Goal: Navigation & Orientation: Find specific page/section

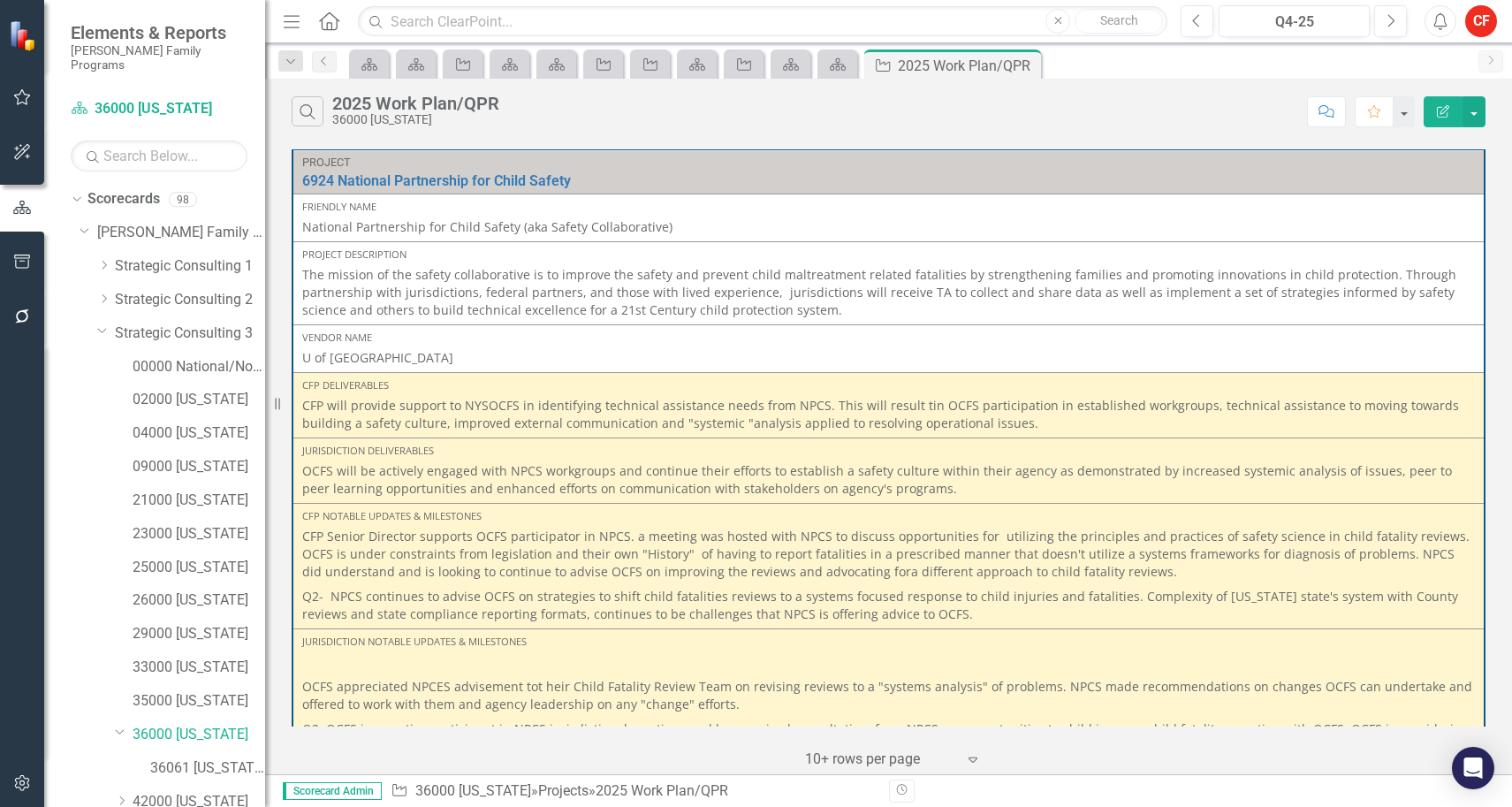
scroll to position [3978, 0]
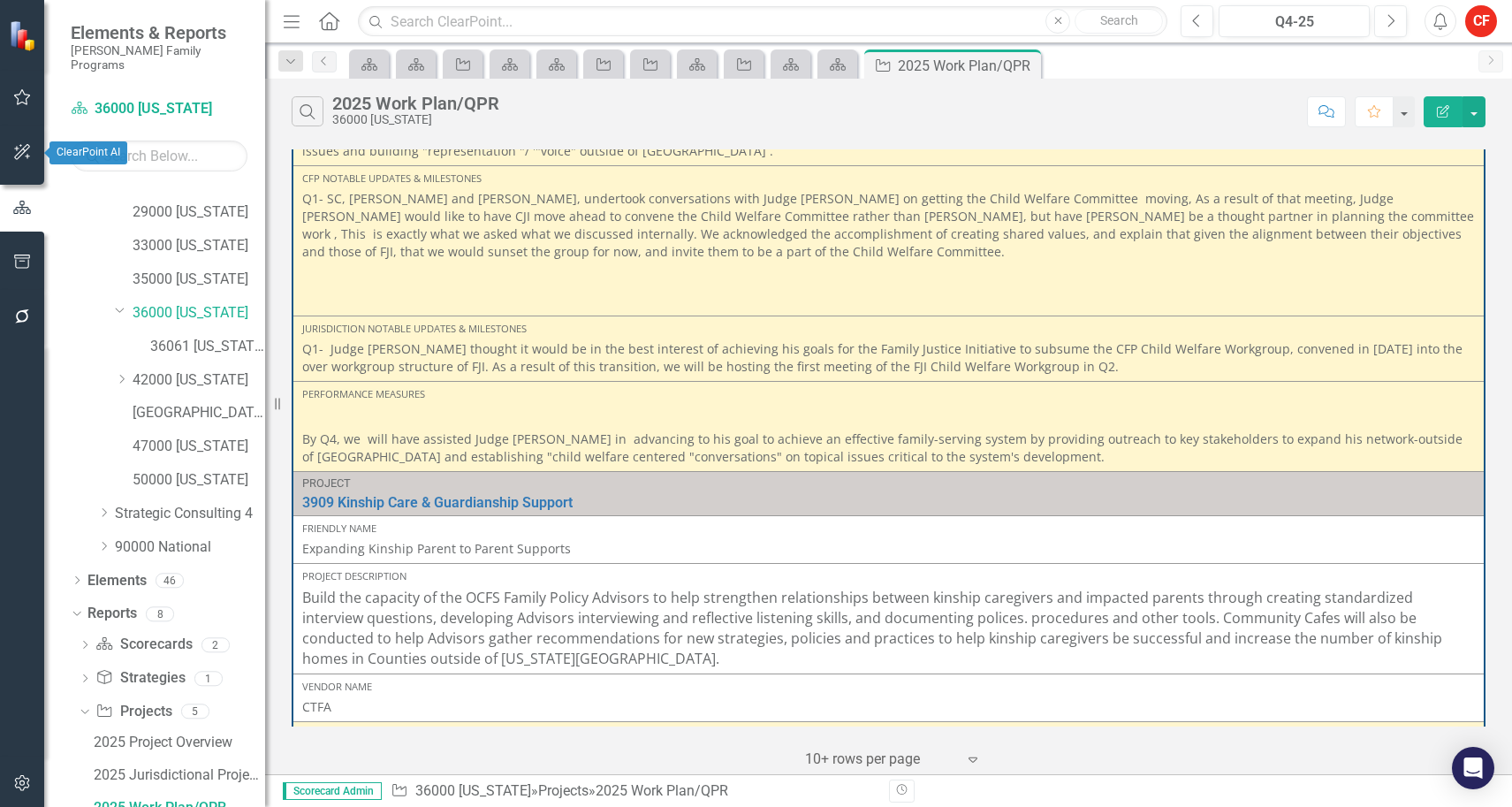
click at [21, 153] on icon "button" at bounding box center [22, 152] width 19 height 14
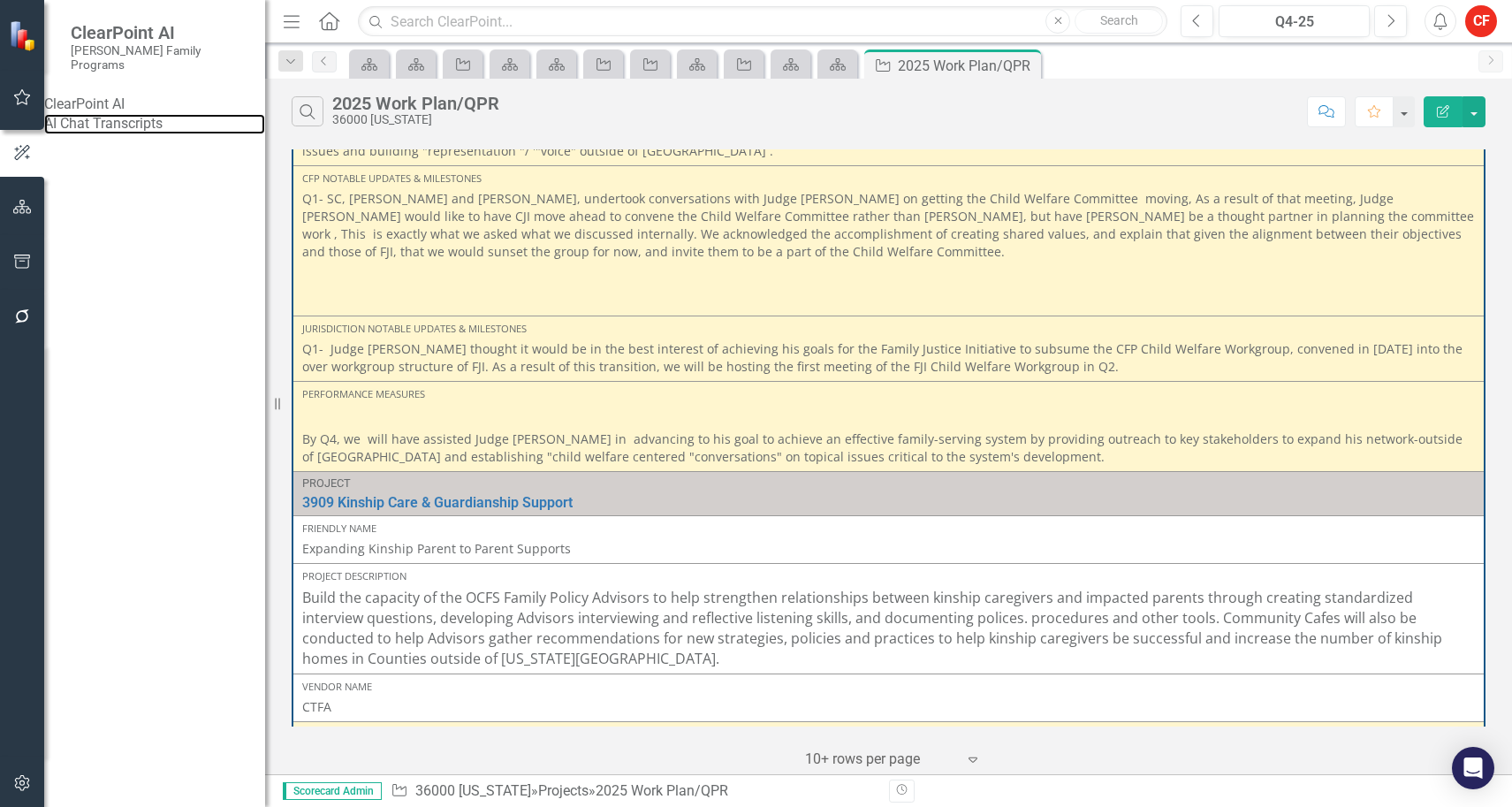
click at [142, 125] on link "AI Chat Transcripts" at bounding box center [154, 124] width 220 height 20
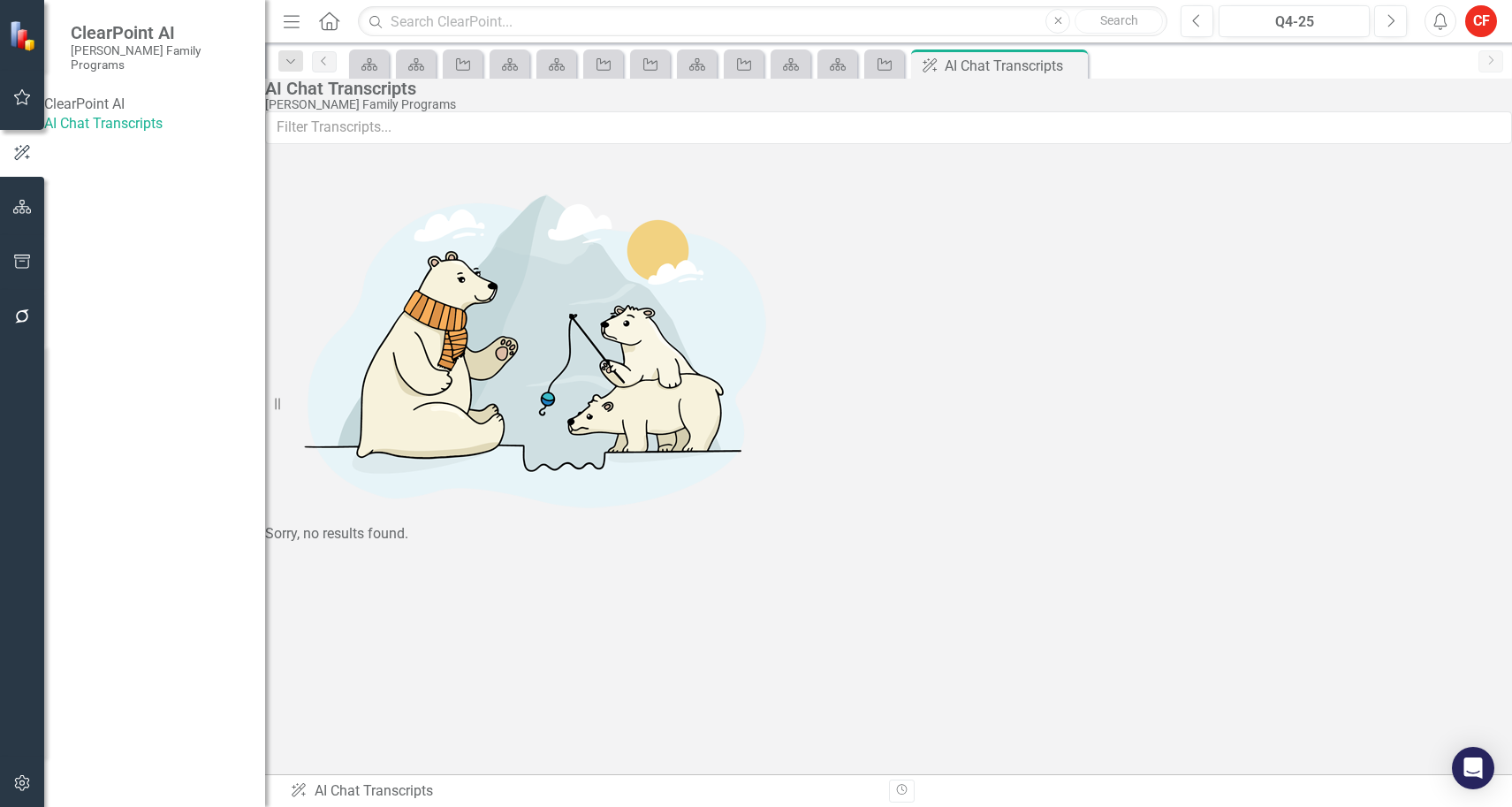
click at [135, 95] on div "ClearPoint AI" at bounding box center [154, 104] width 220 height 20
click at [129, 95] on div "ClearPoint AI" at bounding box center [154, 104] width 220 height 20
drag, startPoint x: 129, startPoint y: 87, endPoint x: 105, endPoint y: 87, distance: 24.0
click at [105, 95] on div "ClearPoint AI" at bounding box center [154, 104] width 220 height 20
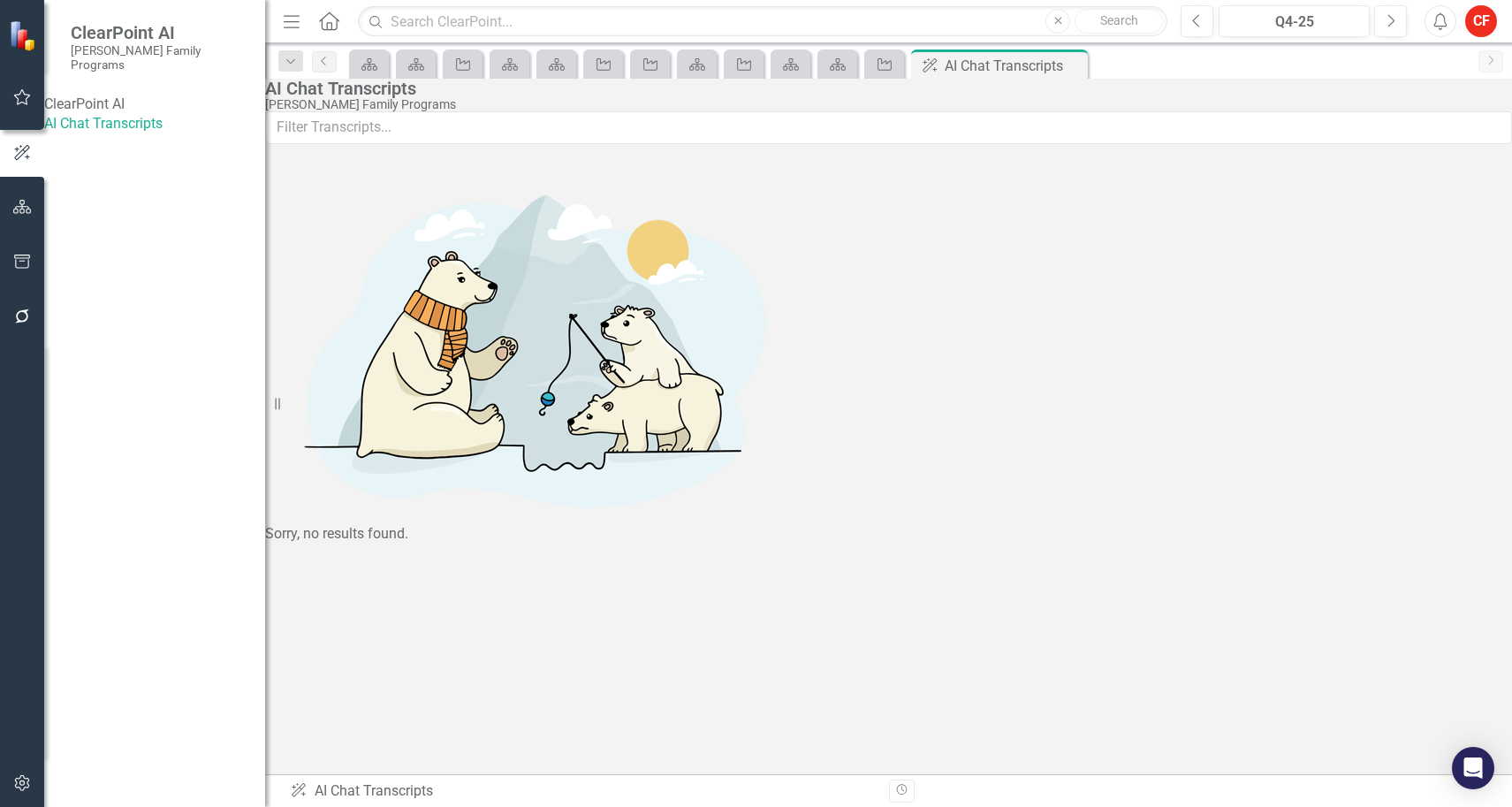
click at [102, 136] on div "ClearPoint AI AI Chat Transcripts" at bounding box center [154, 115] width 220 height 41
click at [21, 113] on button "button" at bounding box center [22, 99] width 40 height 37
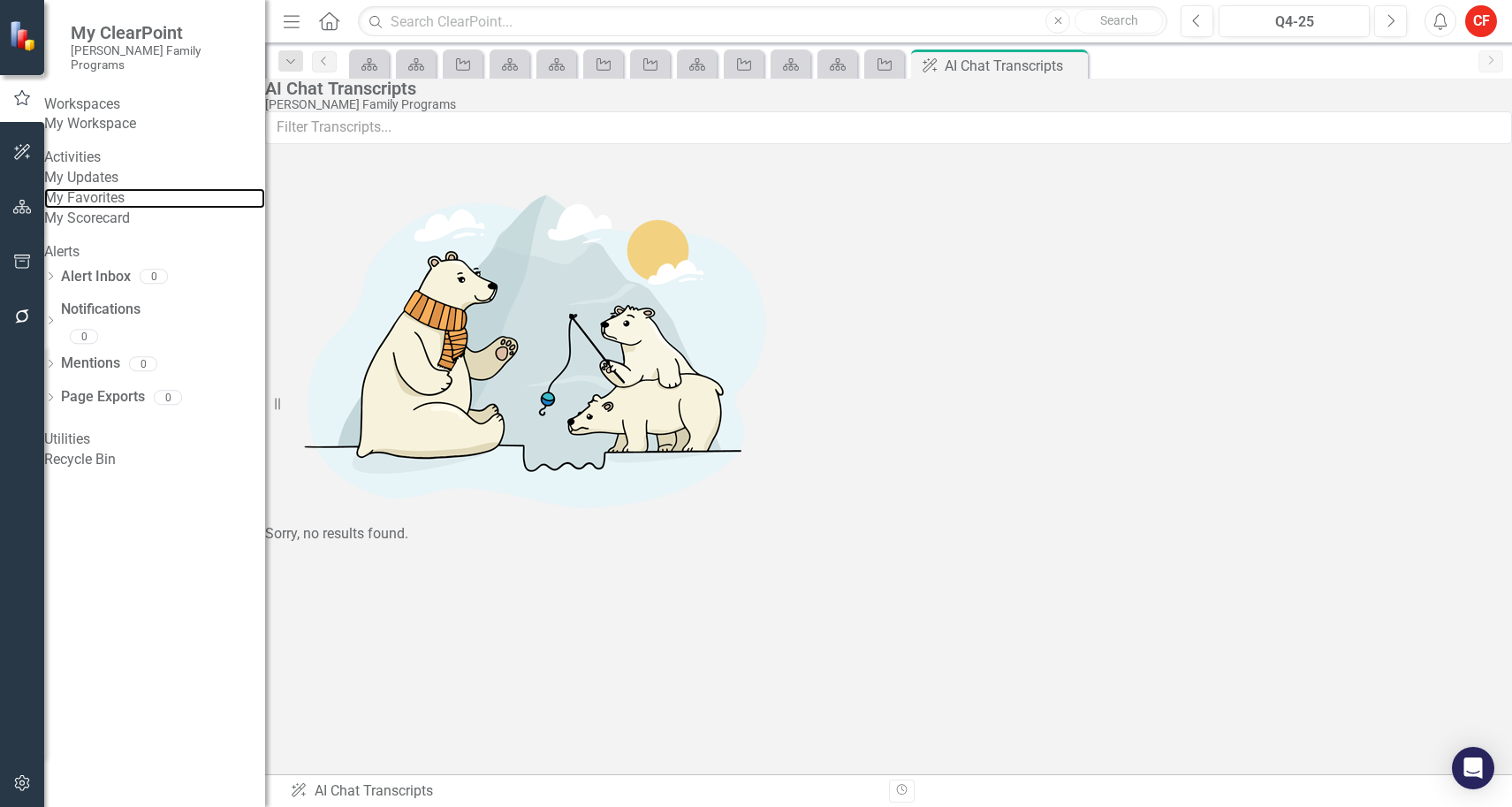
click at [124, 209] on link "My Favorites" at bounding box center [154, 198] width 220 height 20
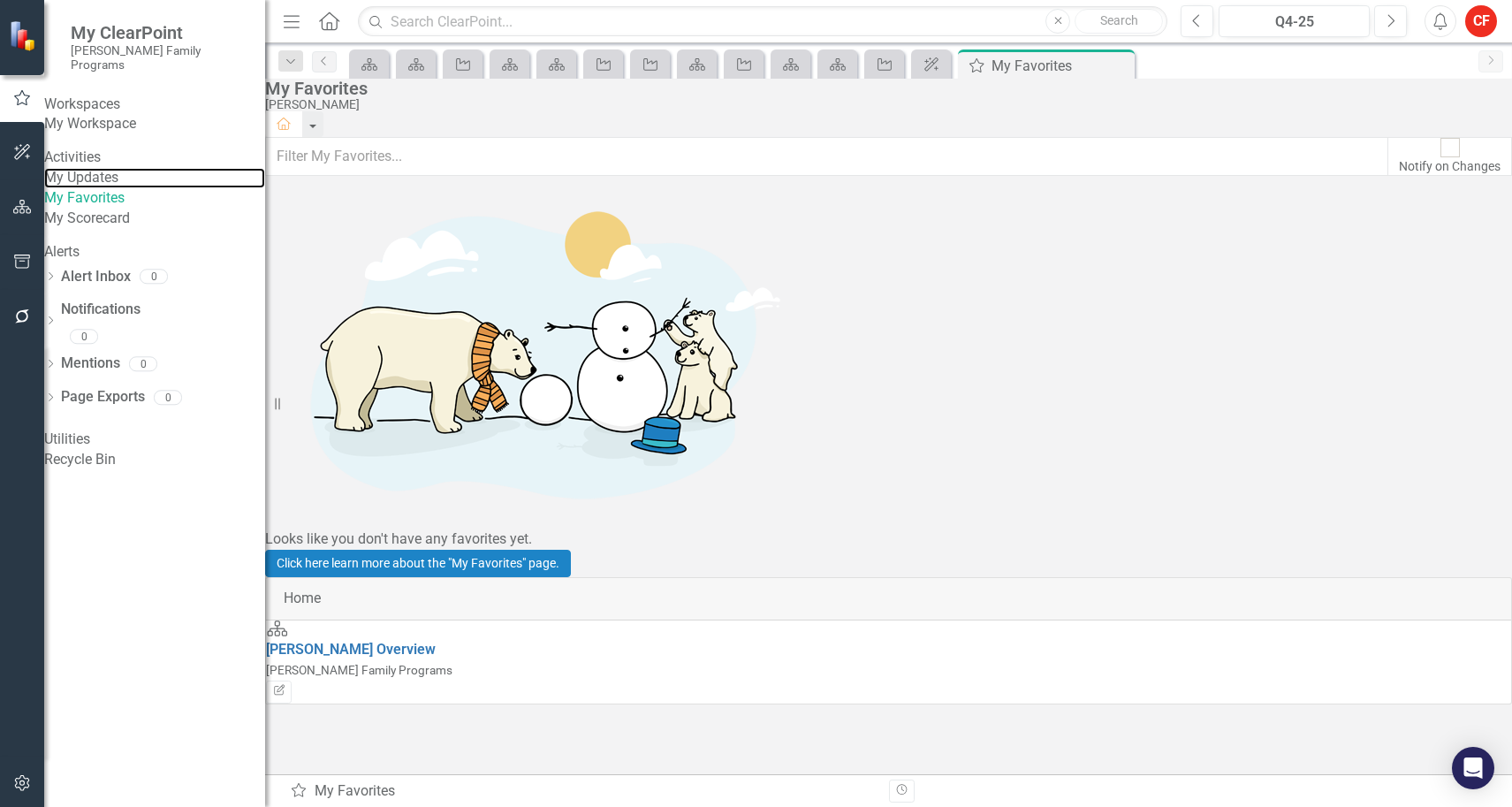
click at [131, 187] on link "My Updates" at bounding box center [154, 178] width 220 height 20
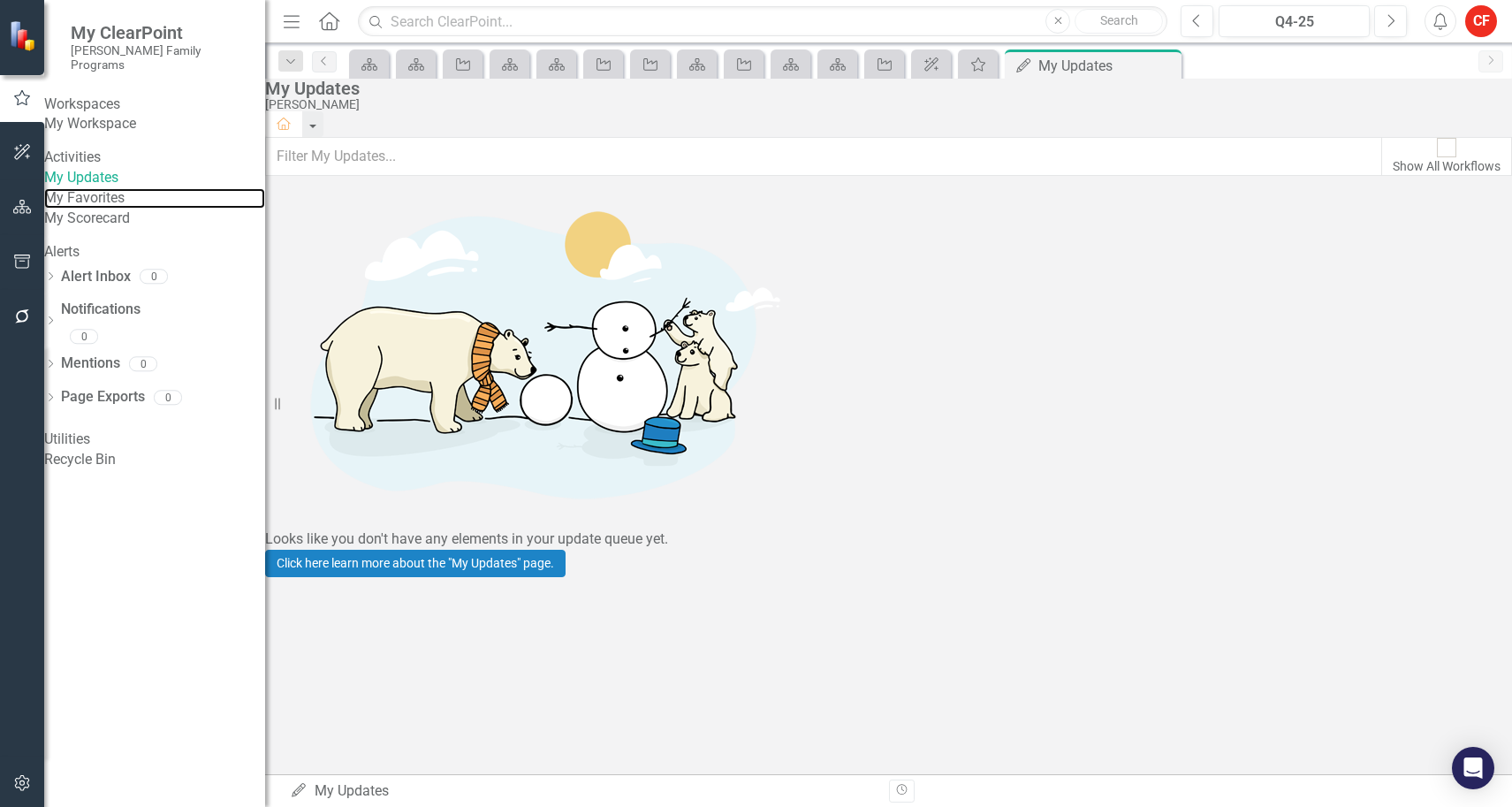
click at [133, 209] on link "My Favorites" at bounding box center [154, 198] width 220 height 20
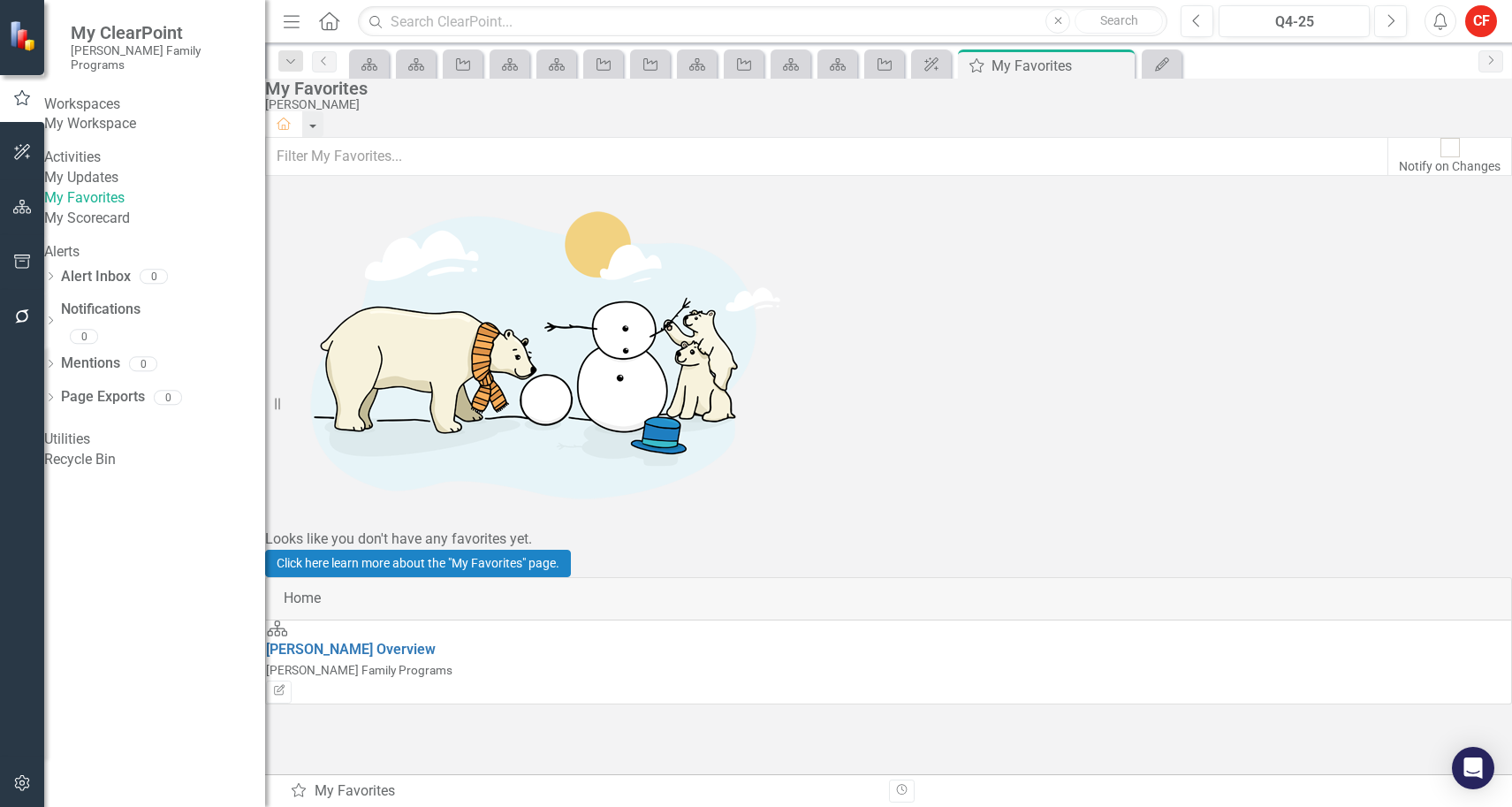
click at [123, 229] on div "My Scorecard" at bounding box center [154, 219] width 220 height 20
click at [164, 229] on link "My Scorecard" at bounding box center [154, 219] width 220 height 20
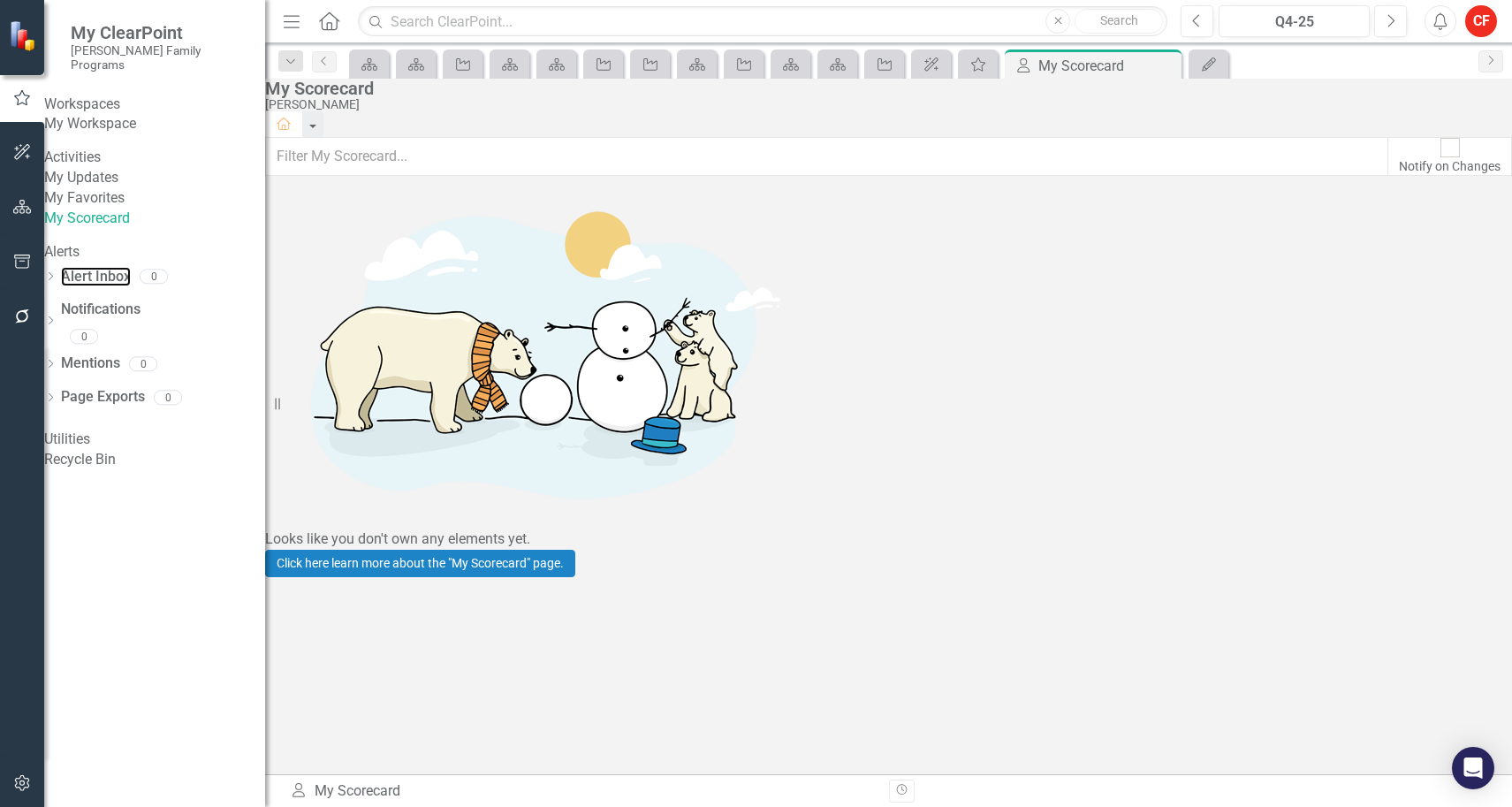
click at [103, 287] on link "Alert Inbox" at bounding box center [97, 277] width 70 height 20
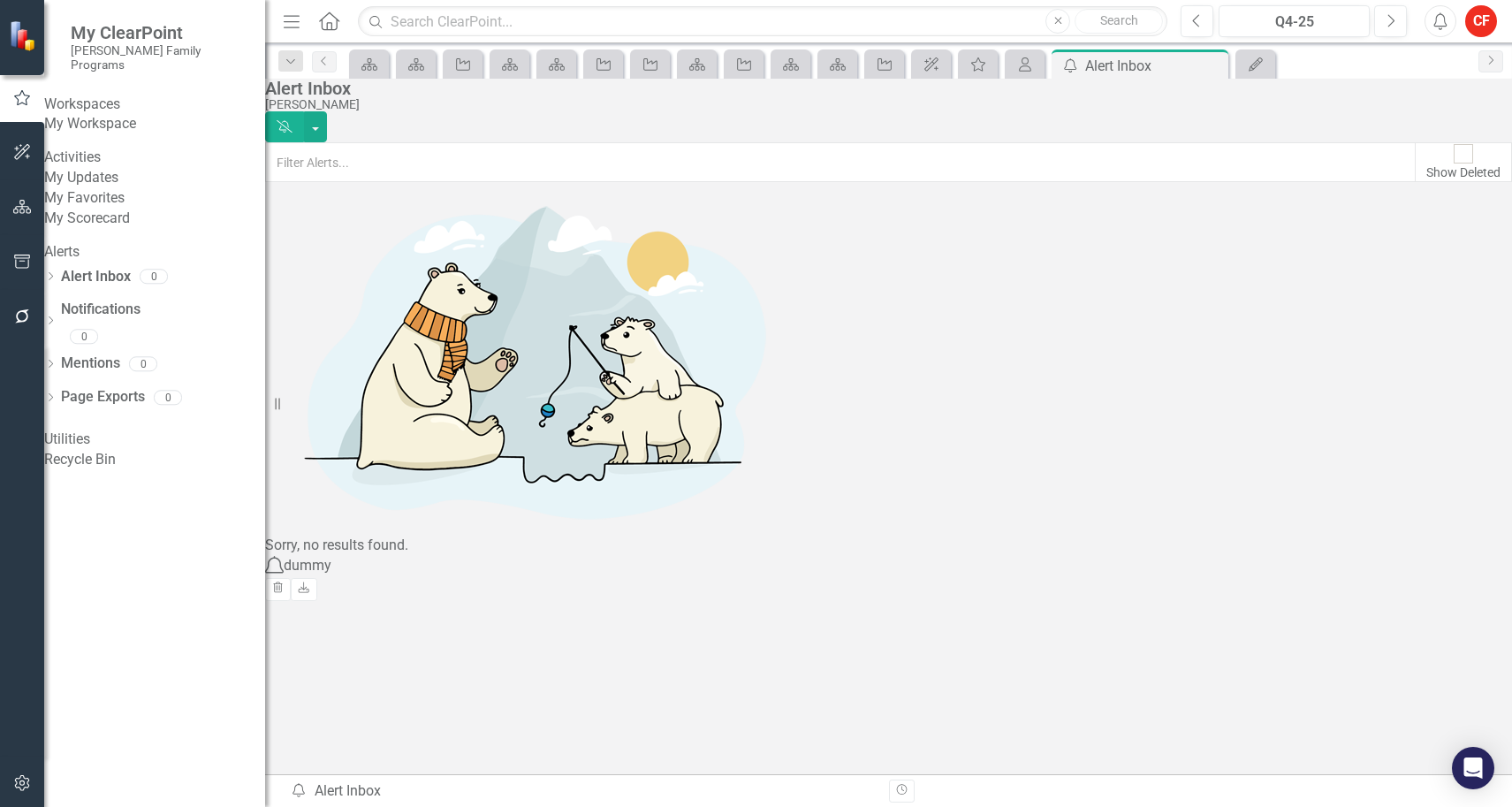
click at [95, 168] on div "Activities" at bounding box center [154, 157] width 220 height 20
click at [99, 188] on link "My Updates" at bounding box center [154, 178] width 220 height 20
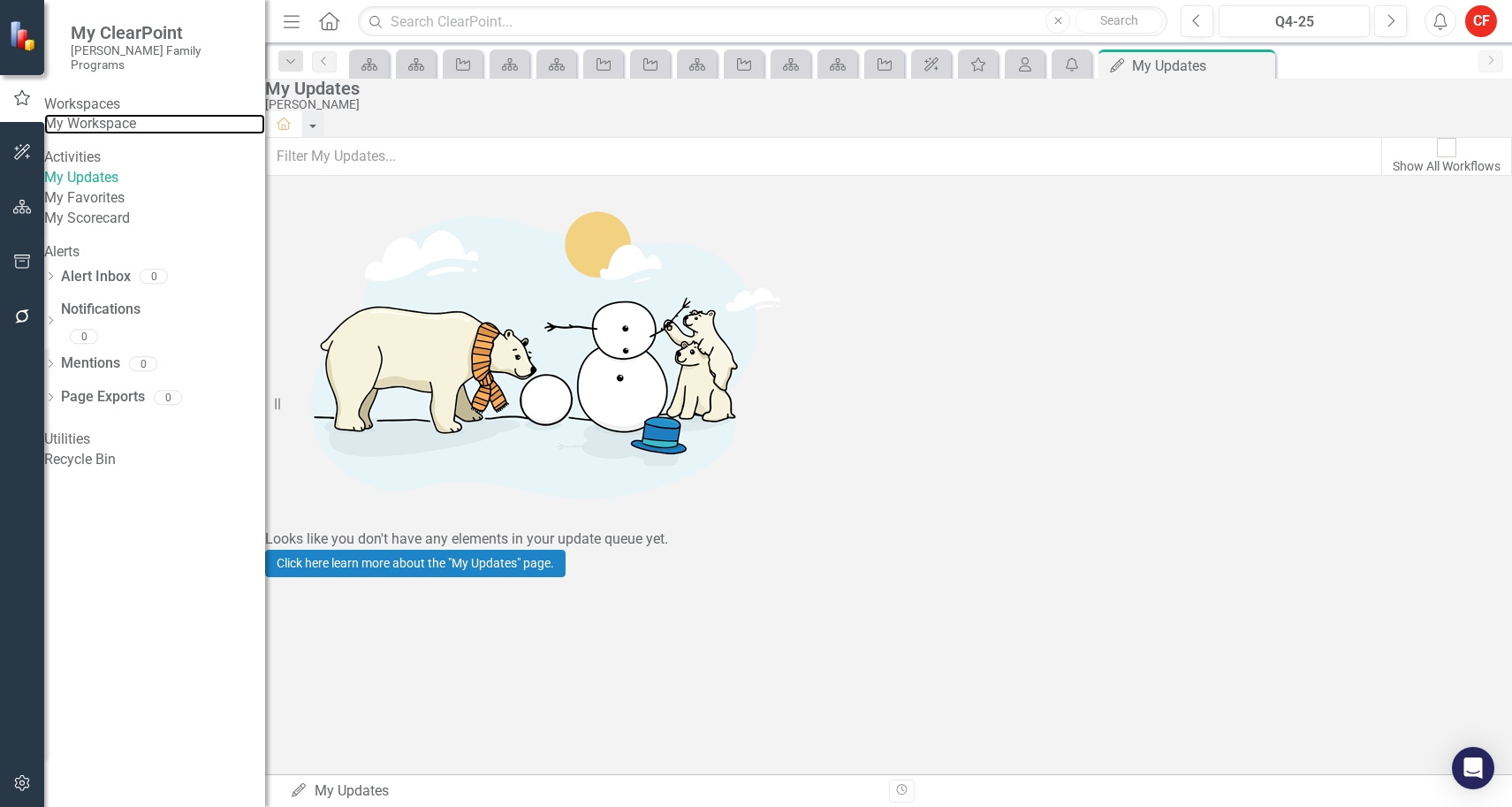
click at [87, 117] on link "My Workspace" at bounding box center [154, 124] width 220 height 20
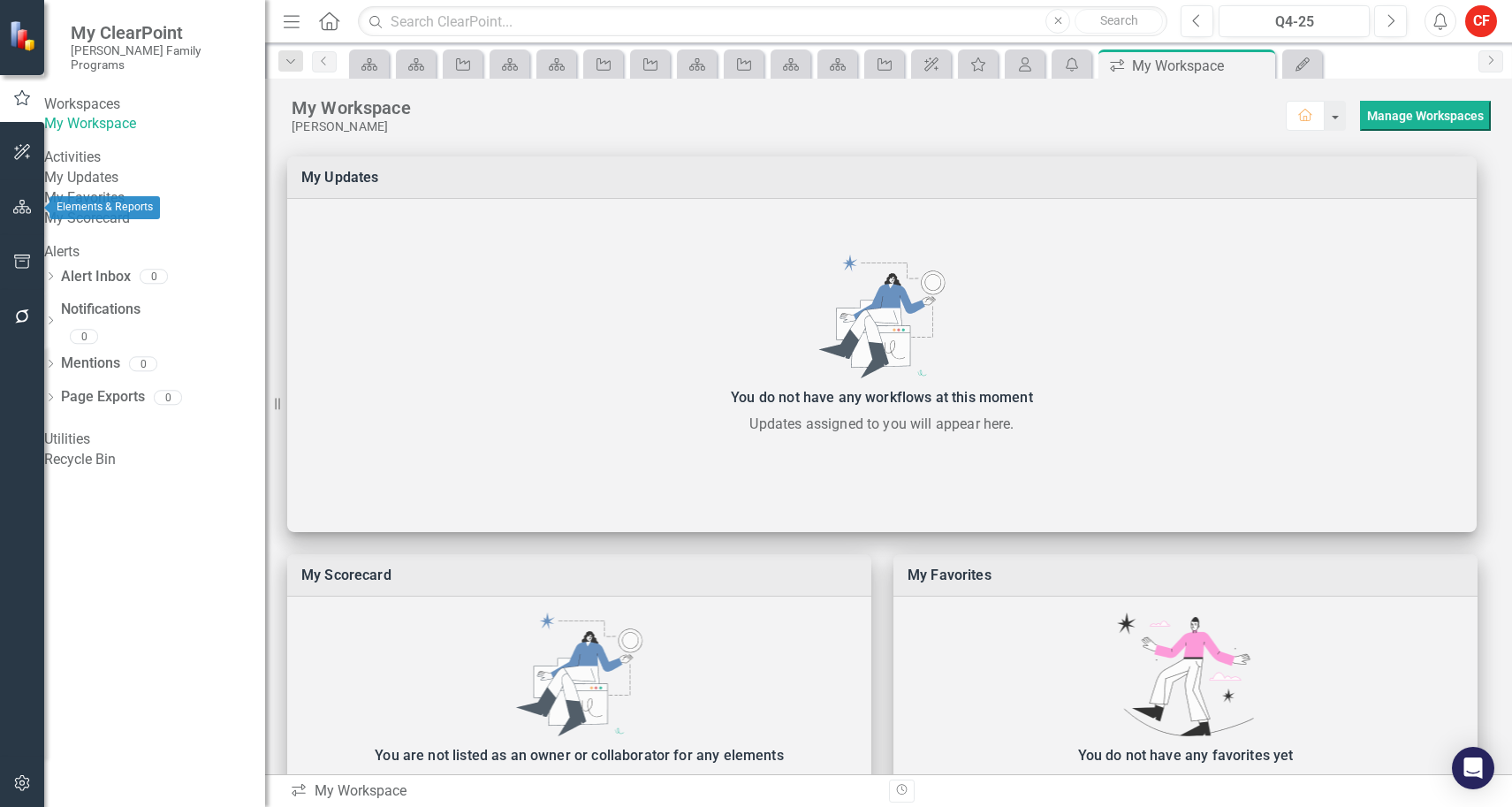
click at [21, 203] on icon "button" at bounding box center [22, 207] width 19 height 14
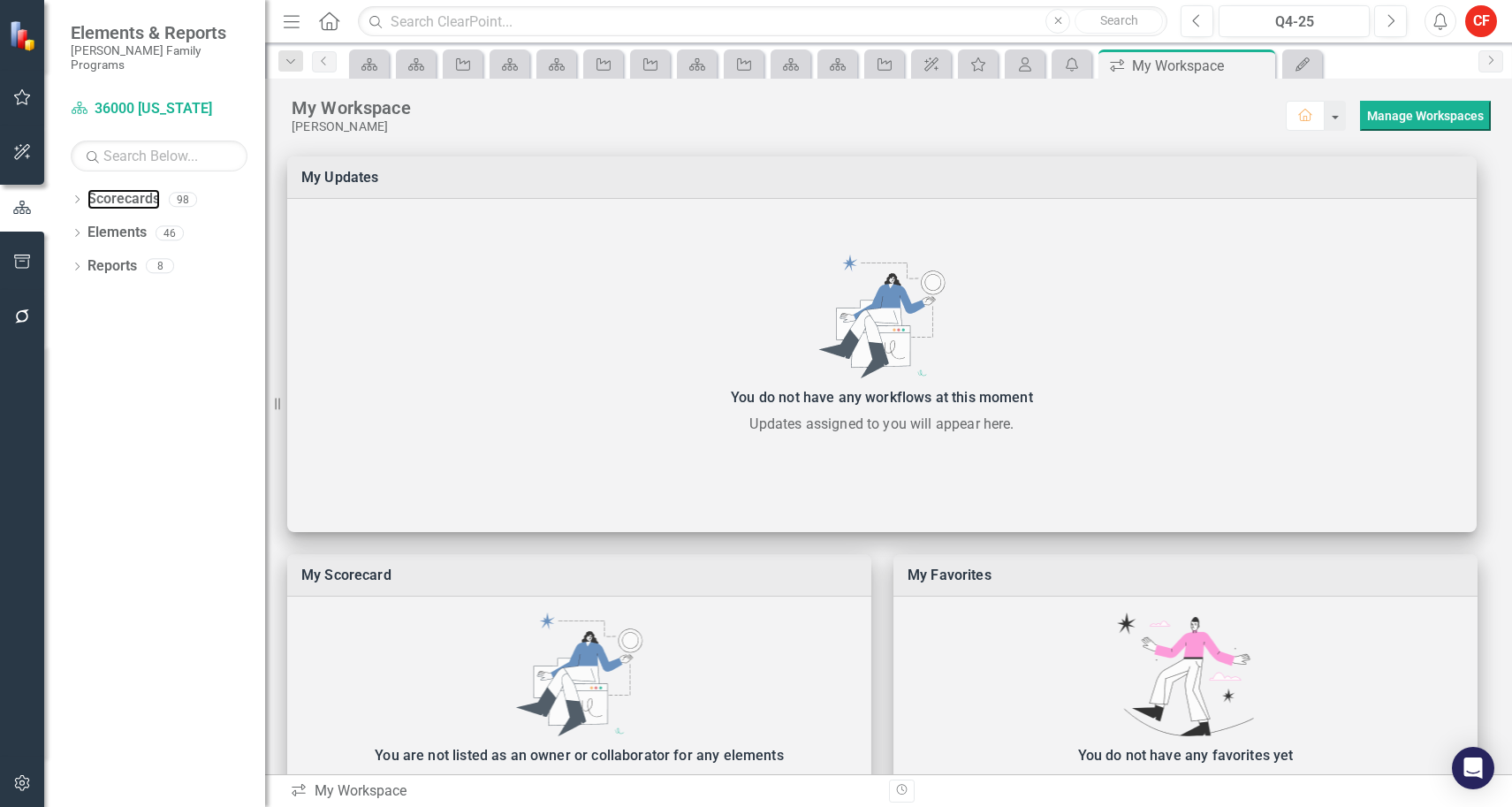
click at [99, 189] on link "Scorecards" at bounding box center [124, 199] width 72 height 20
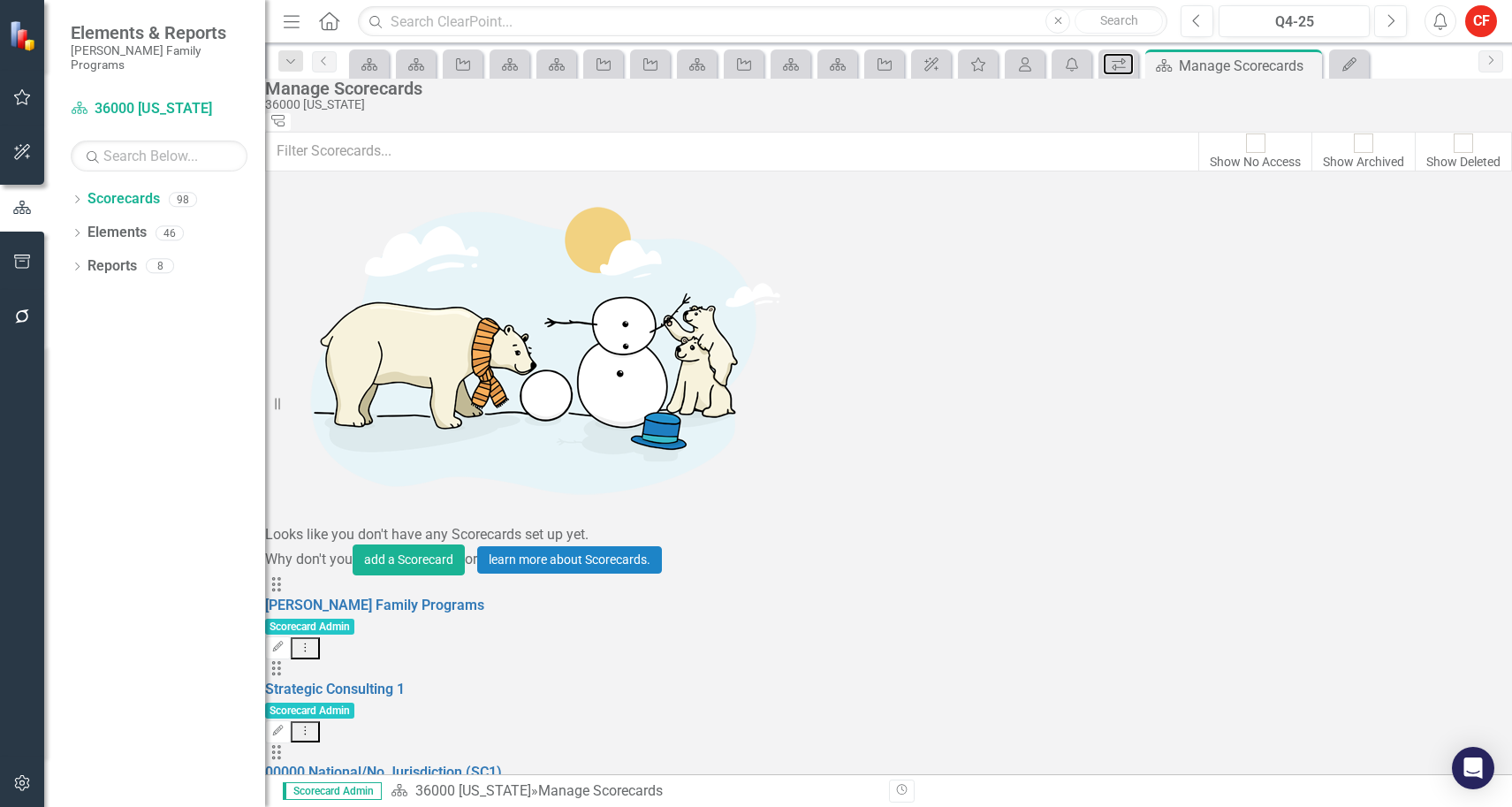
click at [1113, 61] on icon "icon.workspace" at bounding box center [1119, 64] width 18 height 14
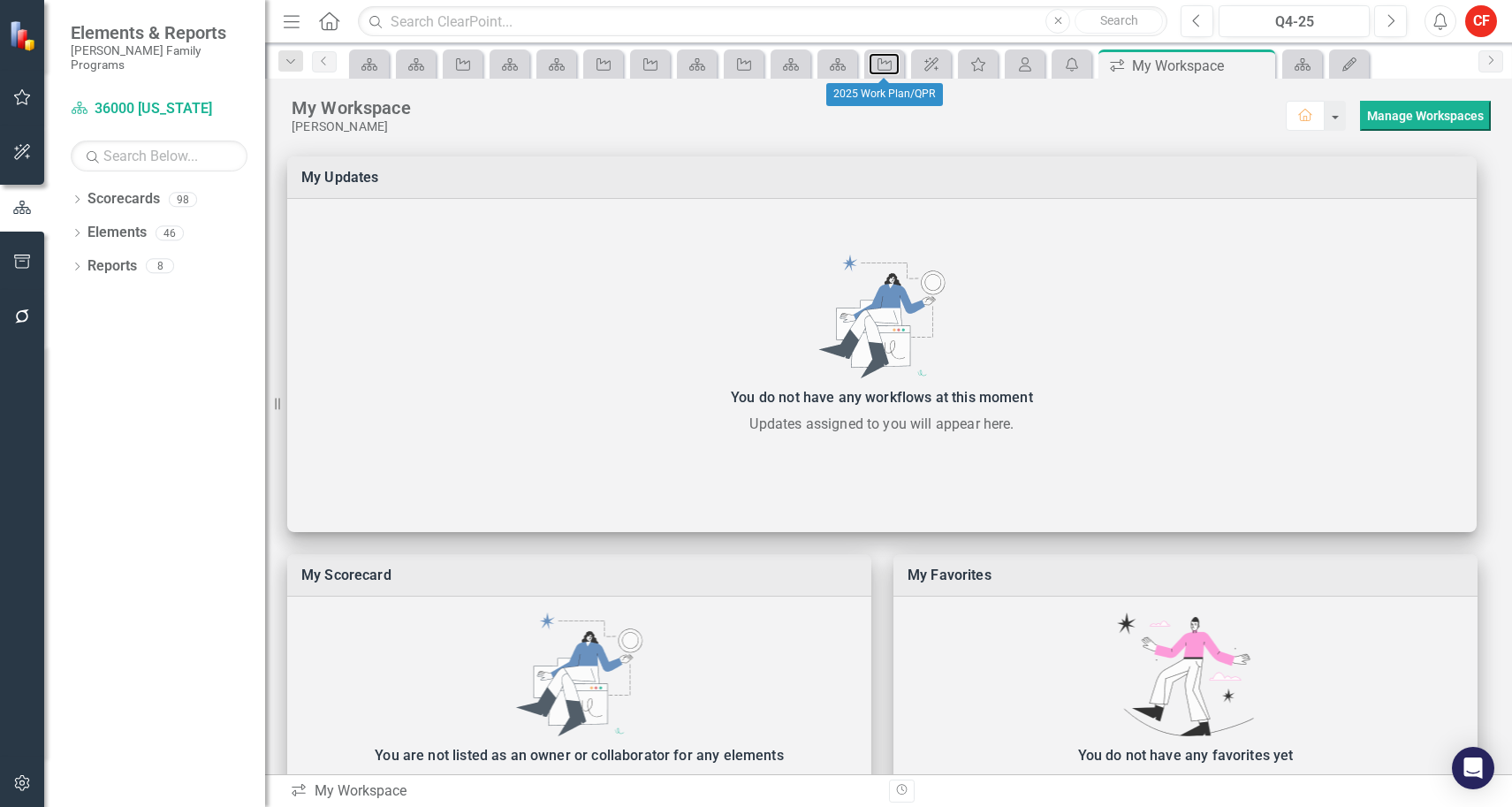
click at [876, 66] on icon "Project" at bounding box center [885, 64] width 18 height 14
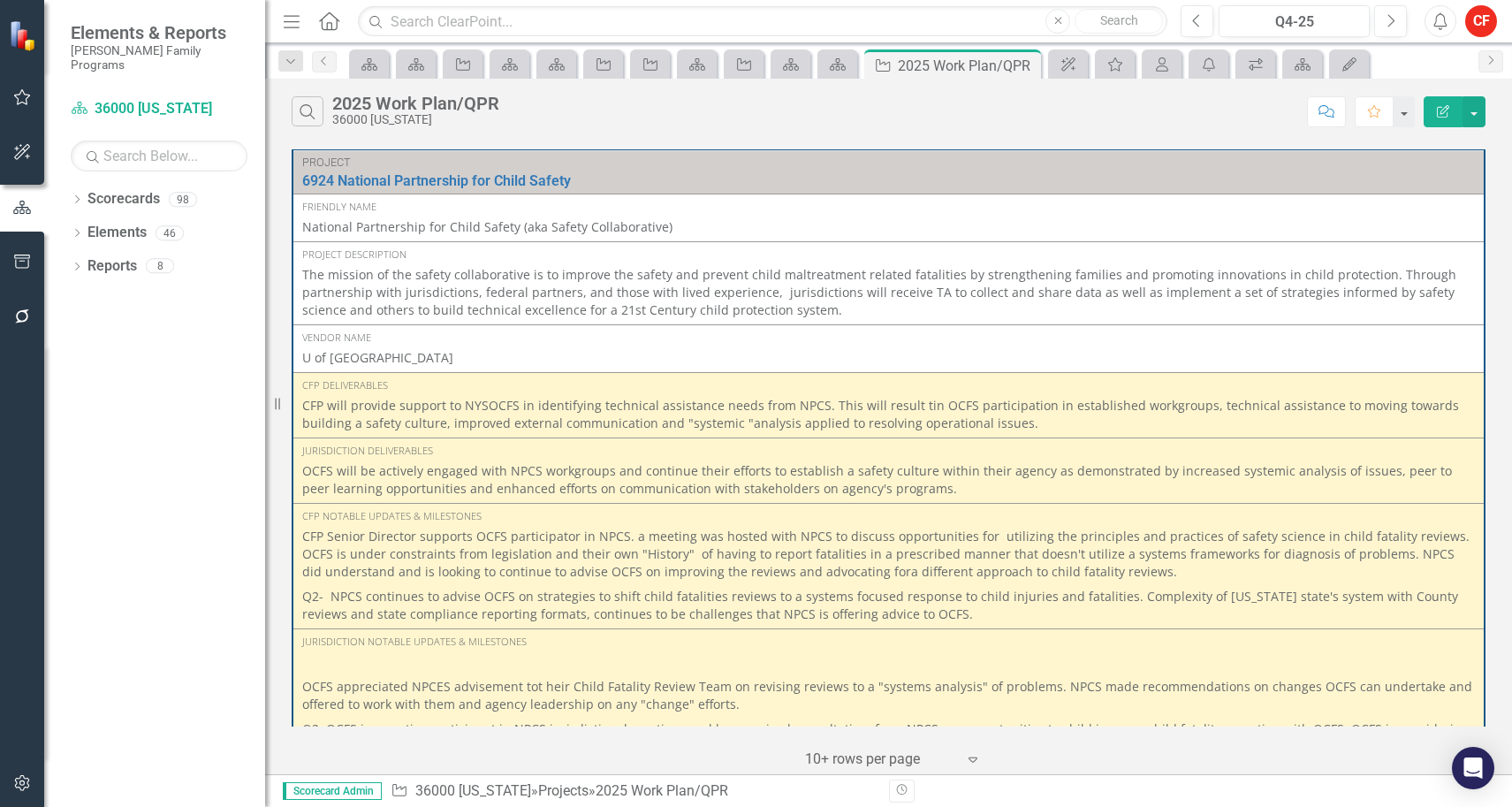
click at [944, 64] on div "2025 Work Plan/QPR" at bounding box center [967, 65] width 139 height 22
click at [1064, 64] on icon "ClearPoint AI" at bounding box center [1068, 64] width 18 height 14
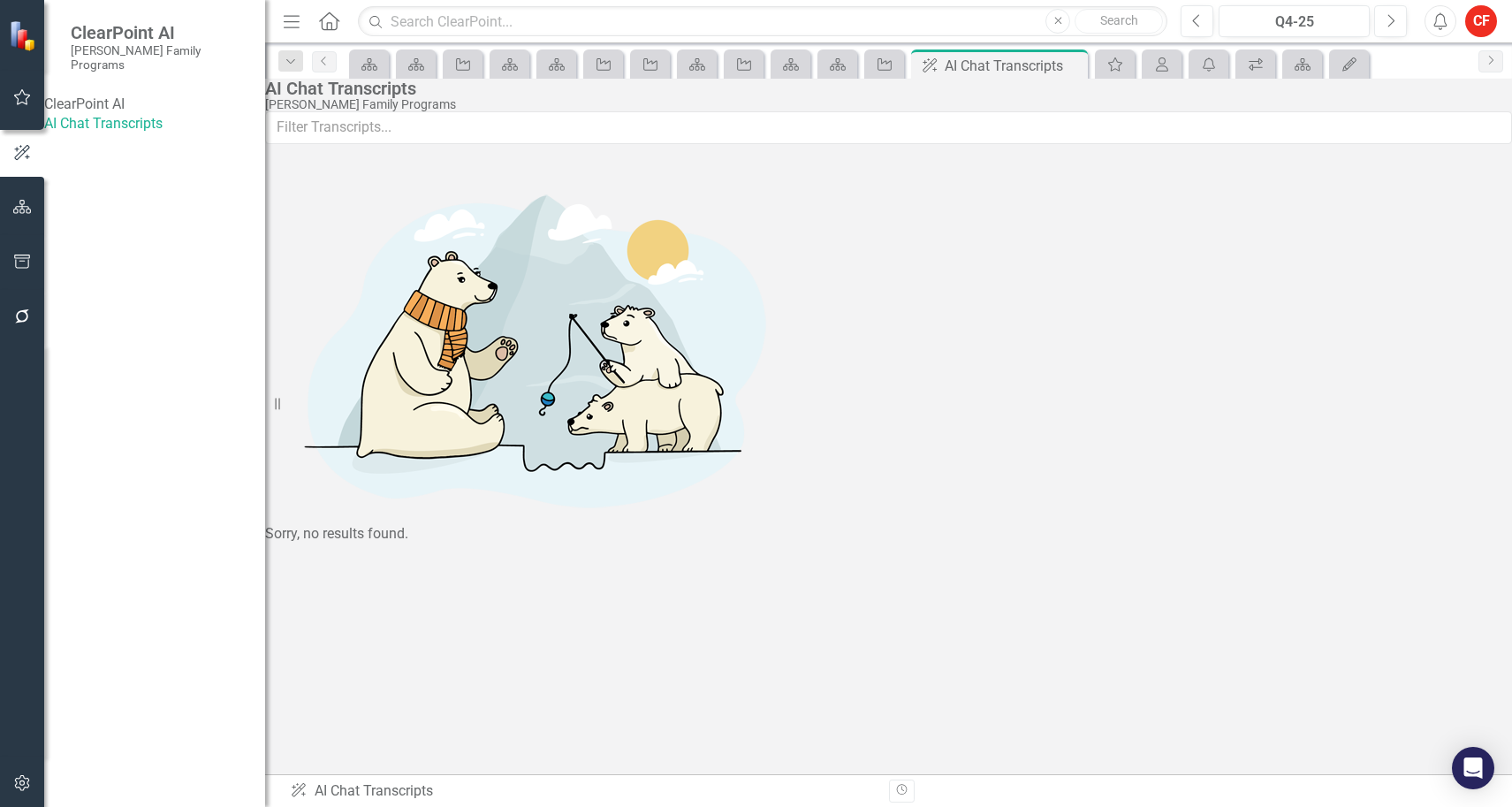
click at [0, 0] on icon at bounding box center [0, 0] width 0 height 0
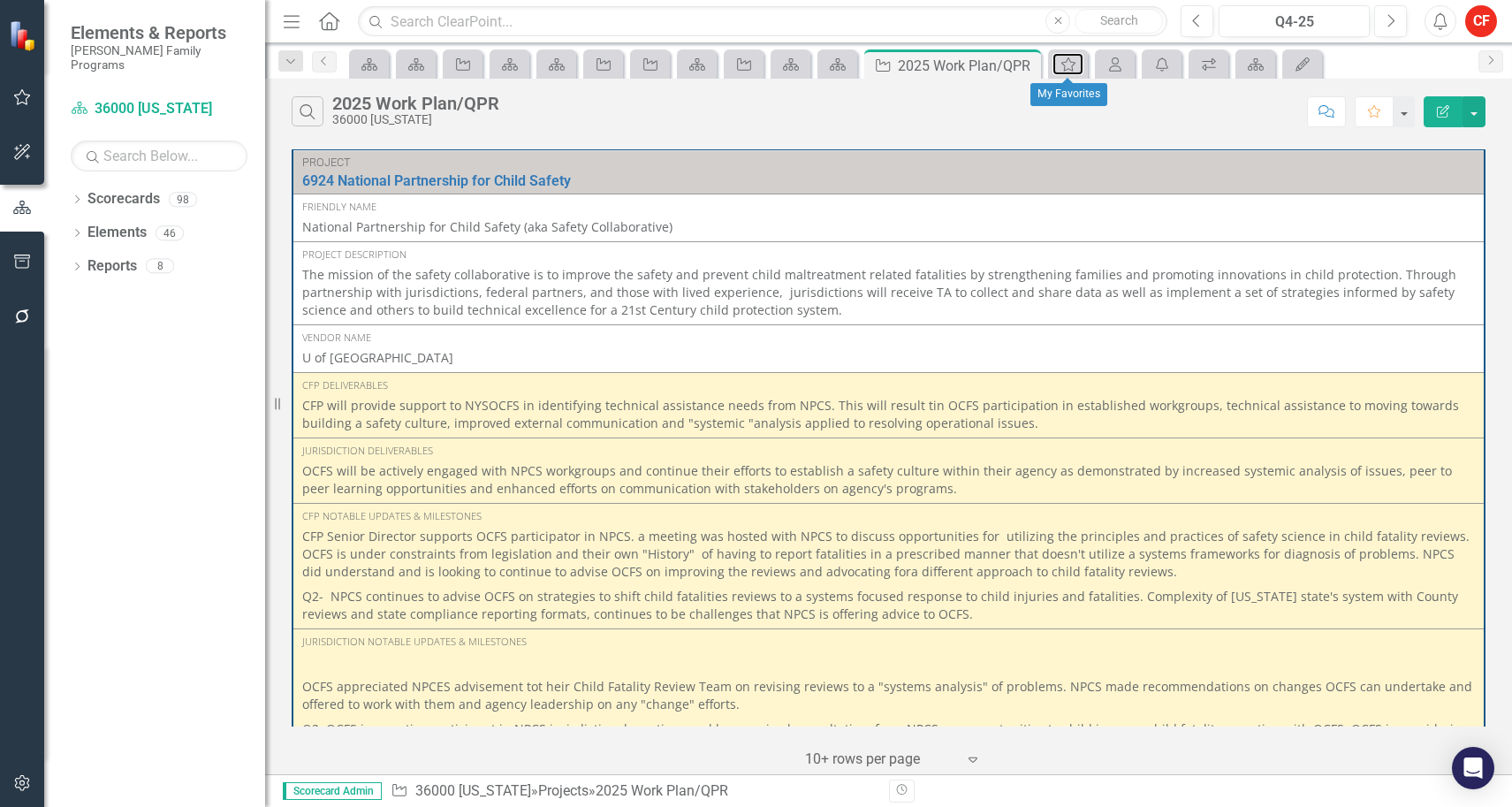
click at [1073, 63] on icon "My Favorites" at bounding box center [1068, 64] width 18 height 14
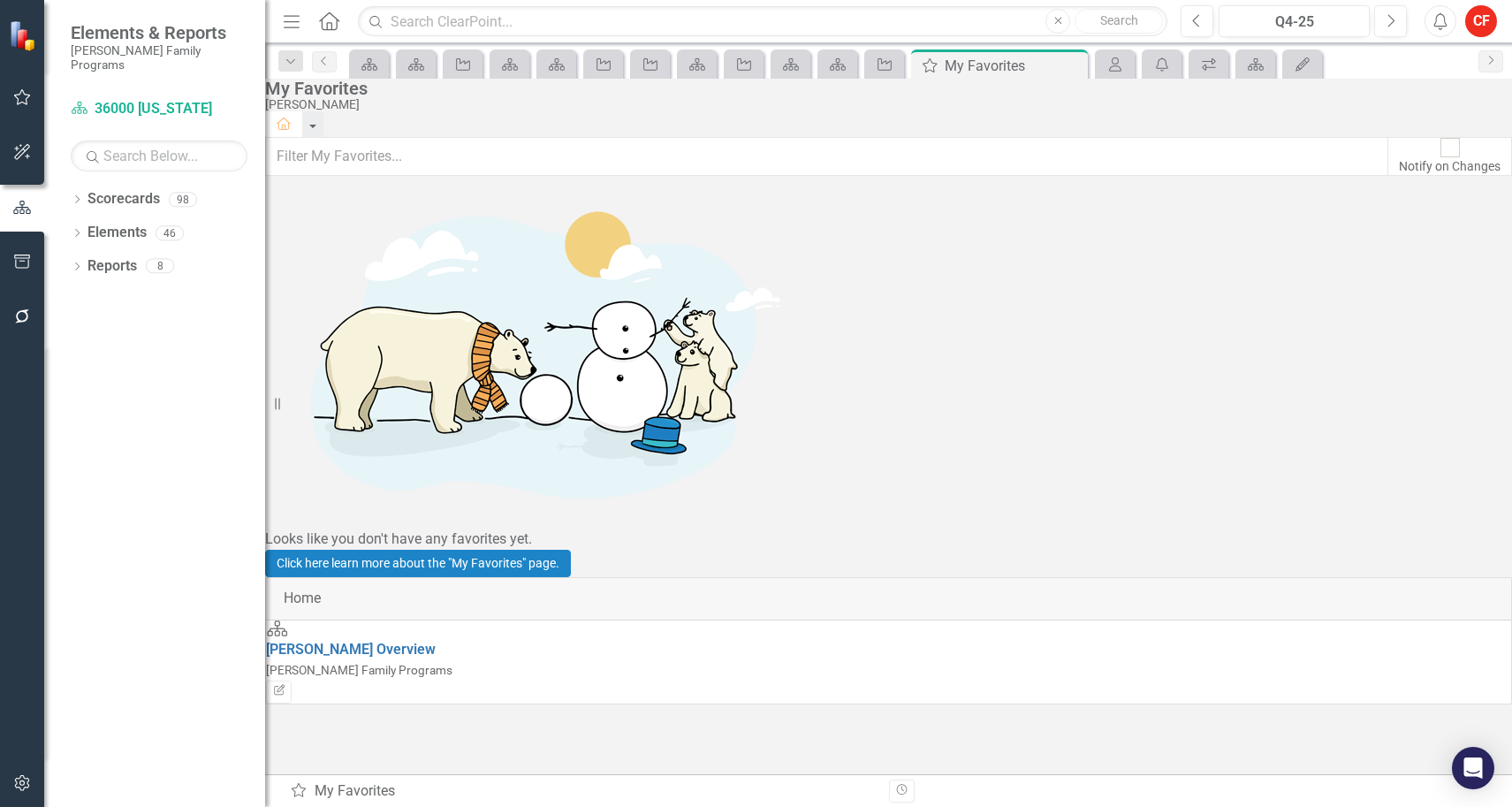
click at [0, 0] on icon at bounding box center [0, 0] width 0 height 0
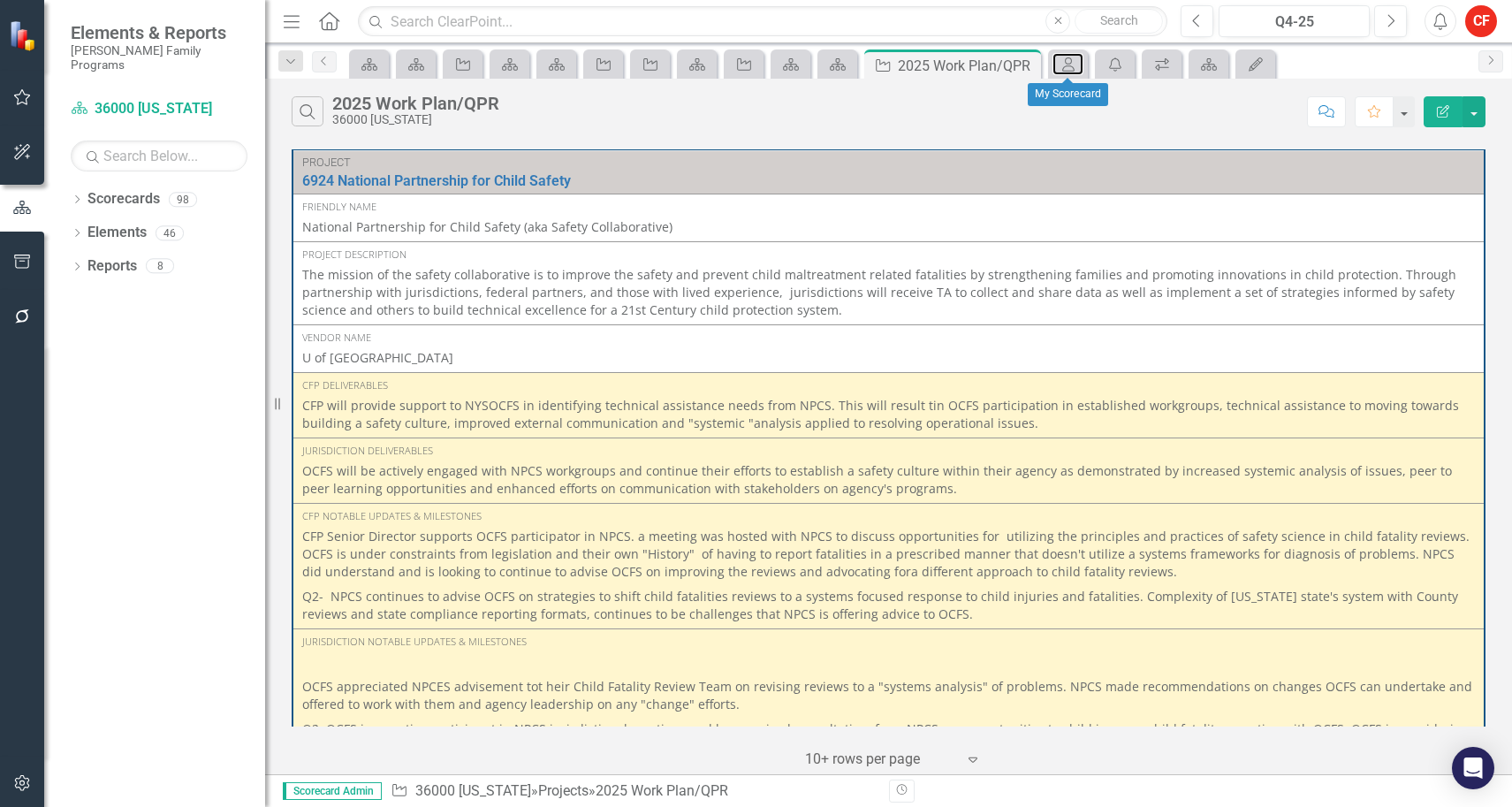
click at [1073, 63] on icon "My Scorecard" at bounding box center [1068, 64] width 18 height 14
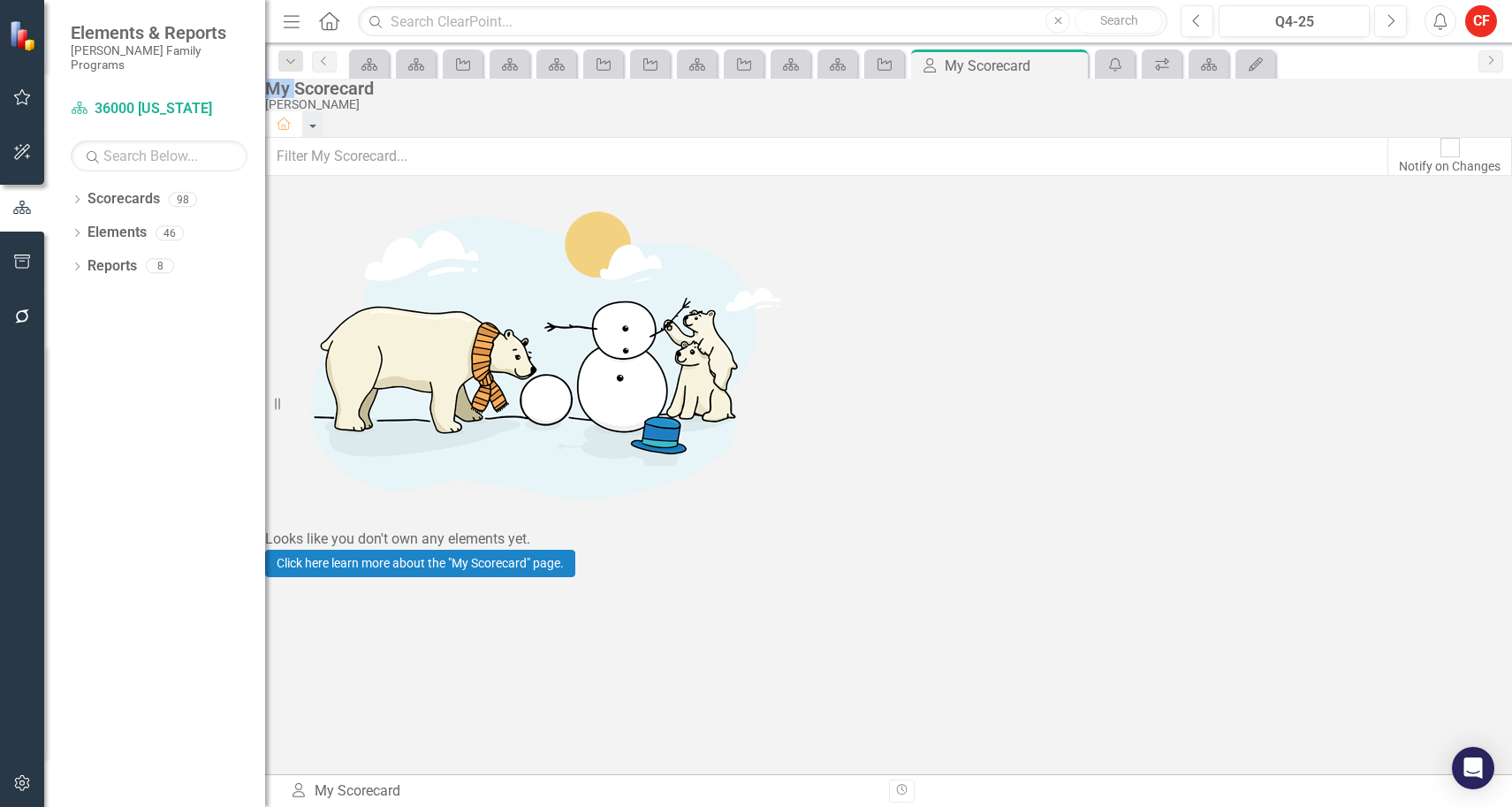
click at [0, 0] on icon at bounding box center [0, 0] width 0 height 0
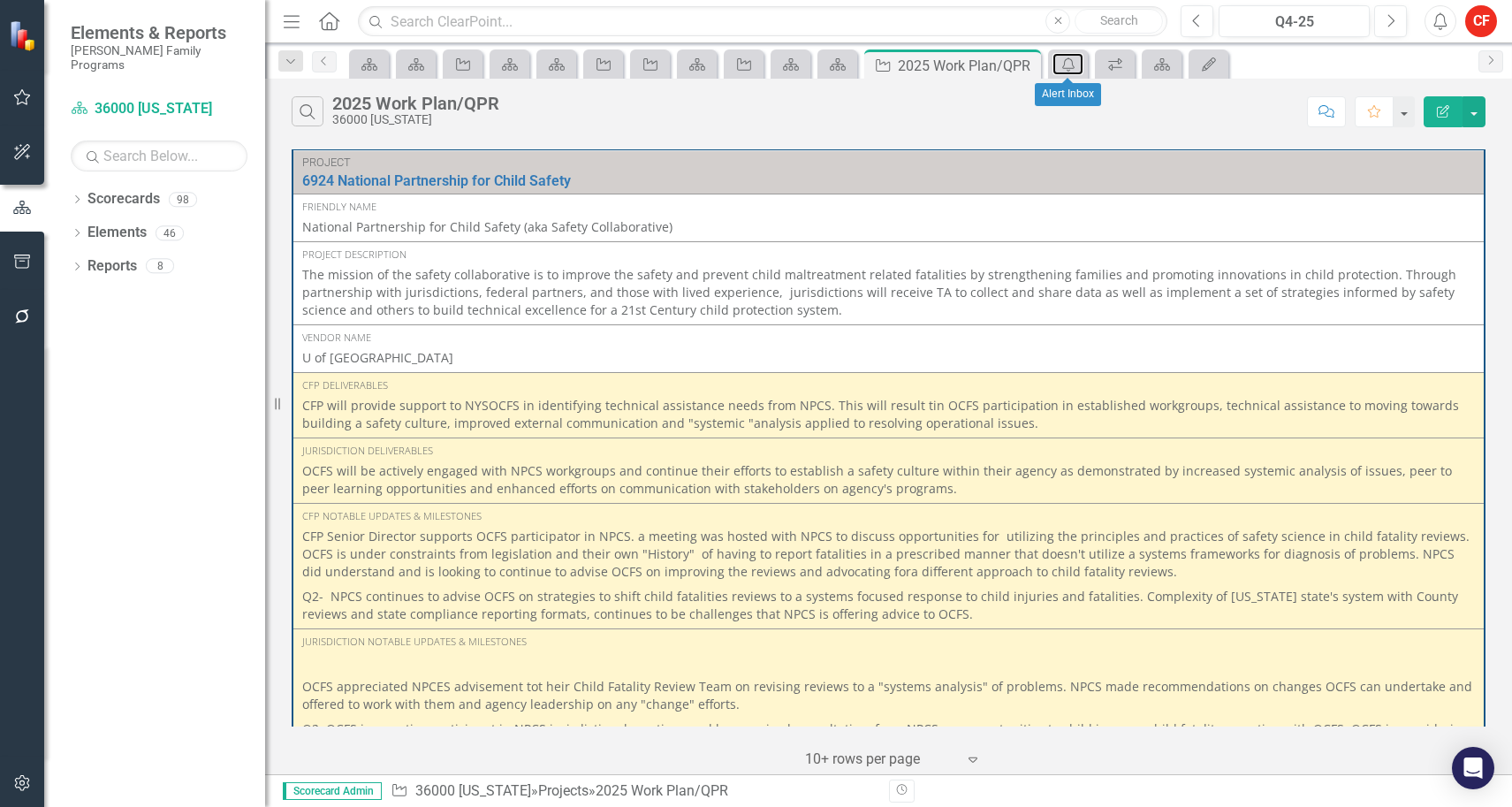
click at [1073, 63] on icon at bounding box center [1068, 64] width 13 height 14
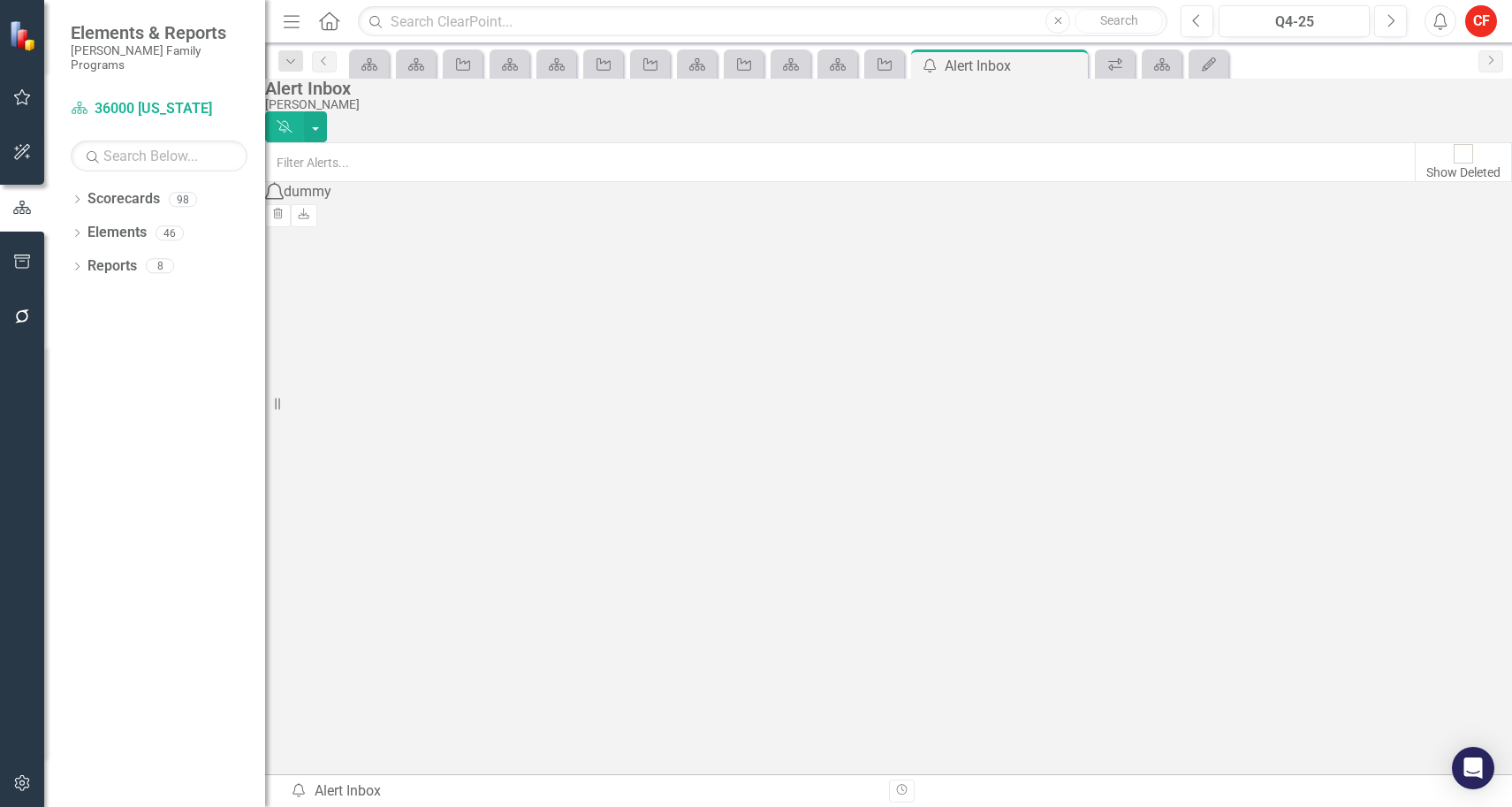
click at [0, 0] on icon at bounding box center [0, 0] width 0 height 0
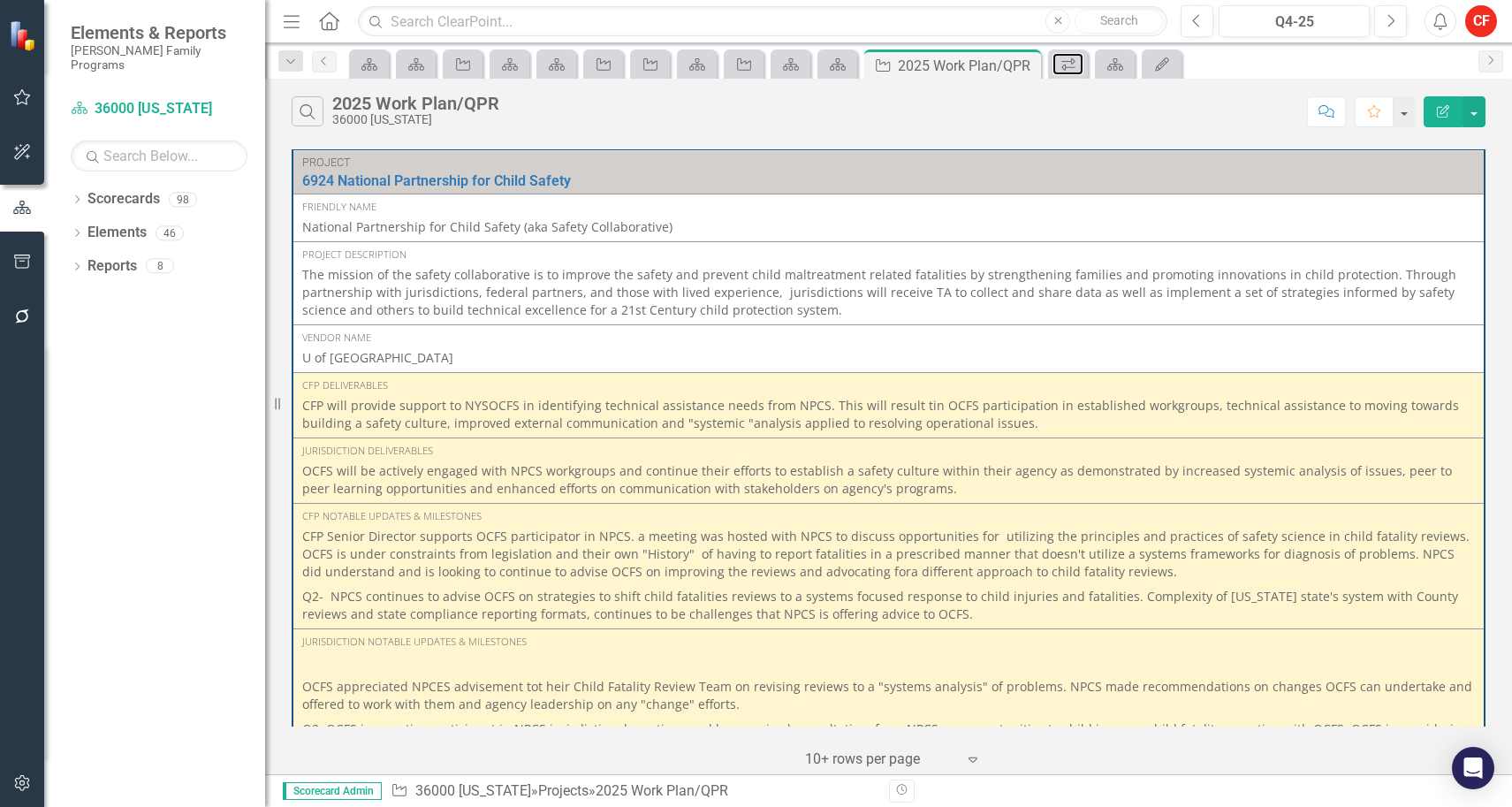
click at [1073, 63] on icon at bounding box center [1068, 64] width 14 height 13
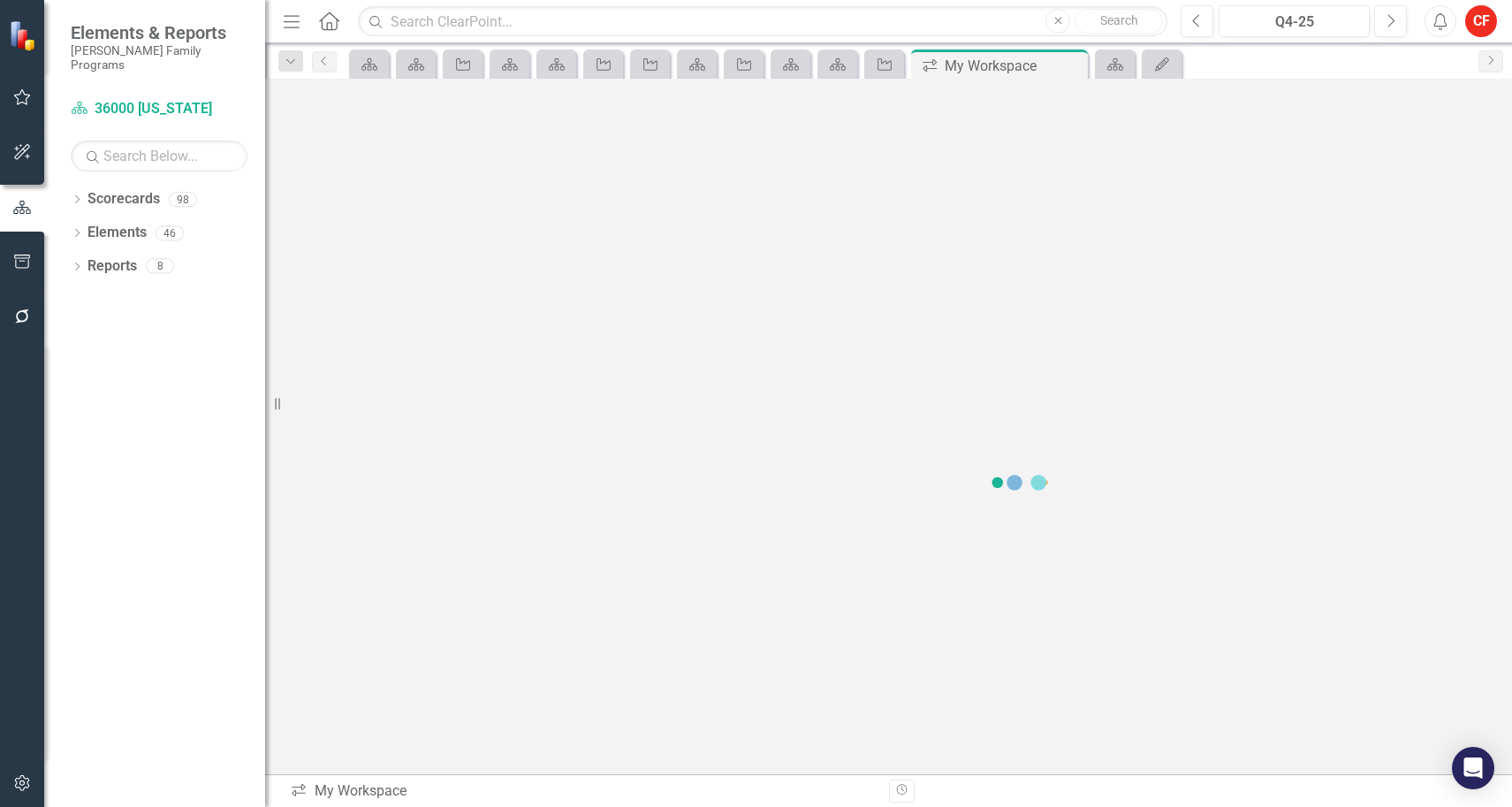
click at [1073, 63] on div "icon.workspace My Workspace Pin Close" at bounding box center [1000, 65] width 168 height 22
click at [0, 0] on icon at bounding box center [0, 0] width 0 height 0
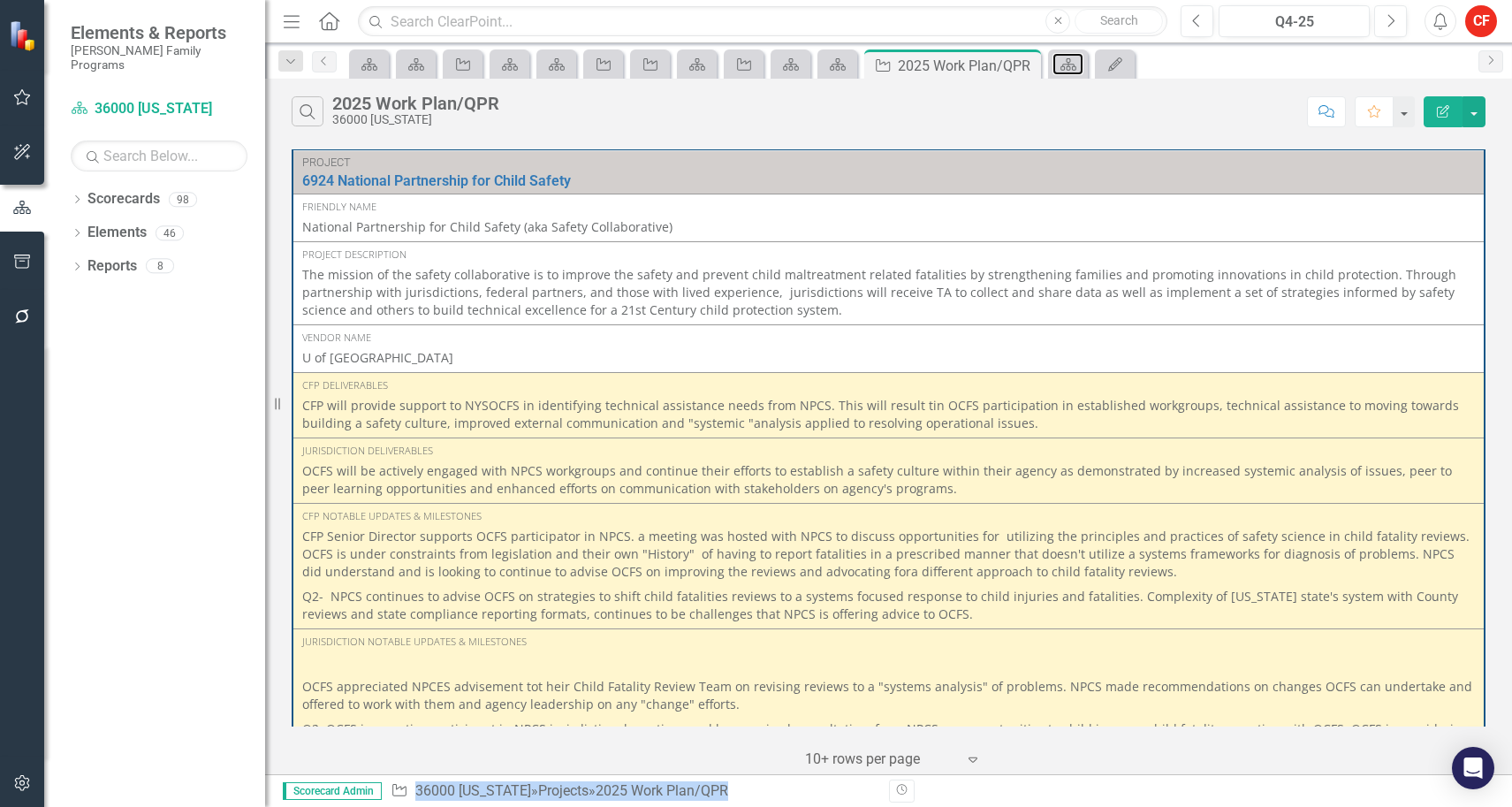
click at [1073, 63] on icon at bounding box center [1068, 64] width 16 height 13
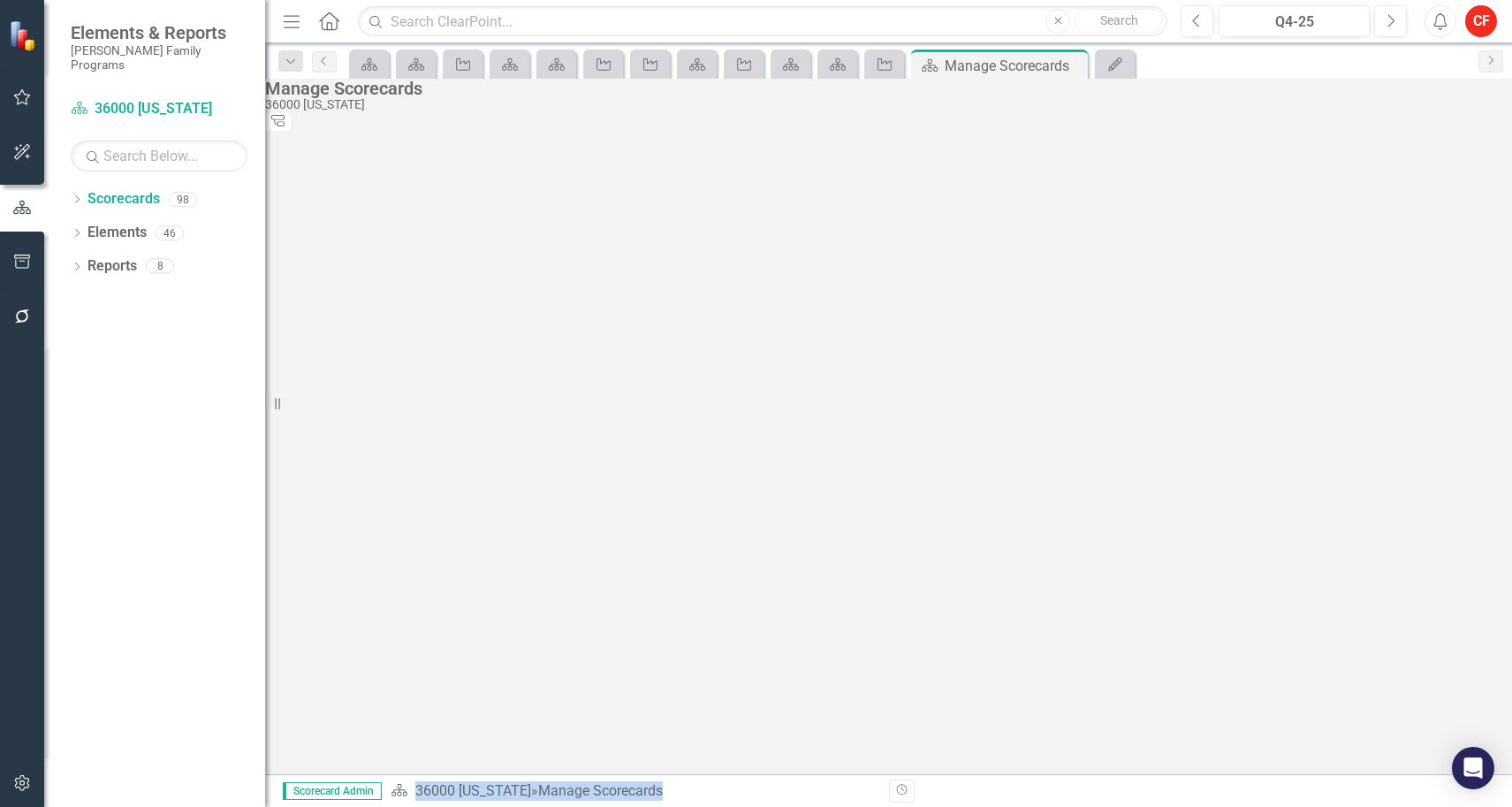
click at [0, 0] on icon at bounding box center [0, 0] width 0 height 0
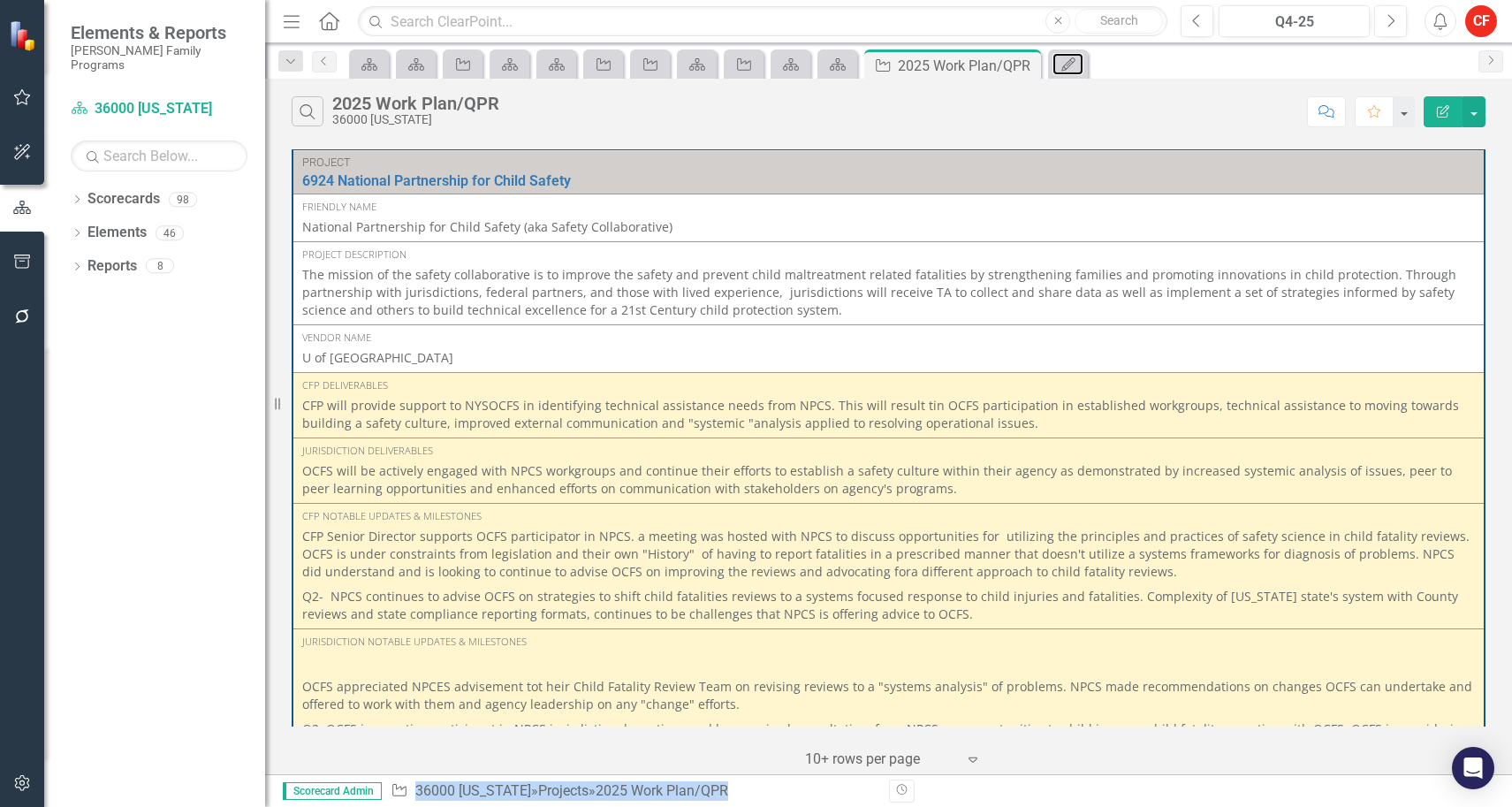
click at [1073, 63] on icon "My Updates" at bounding box center [1068, 64] width 18 height 14
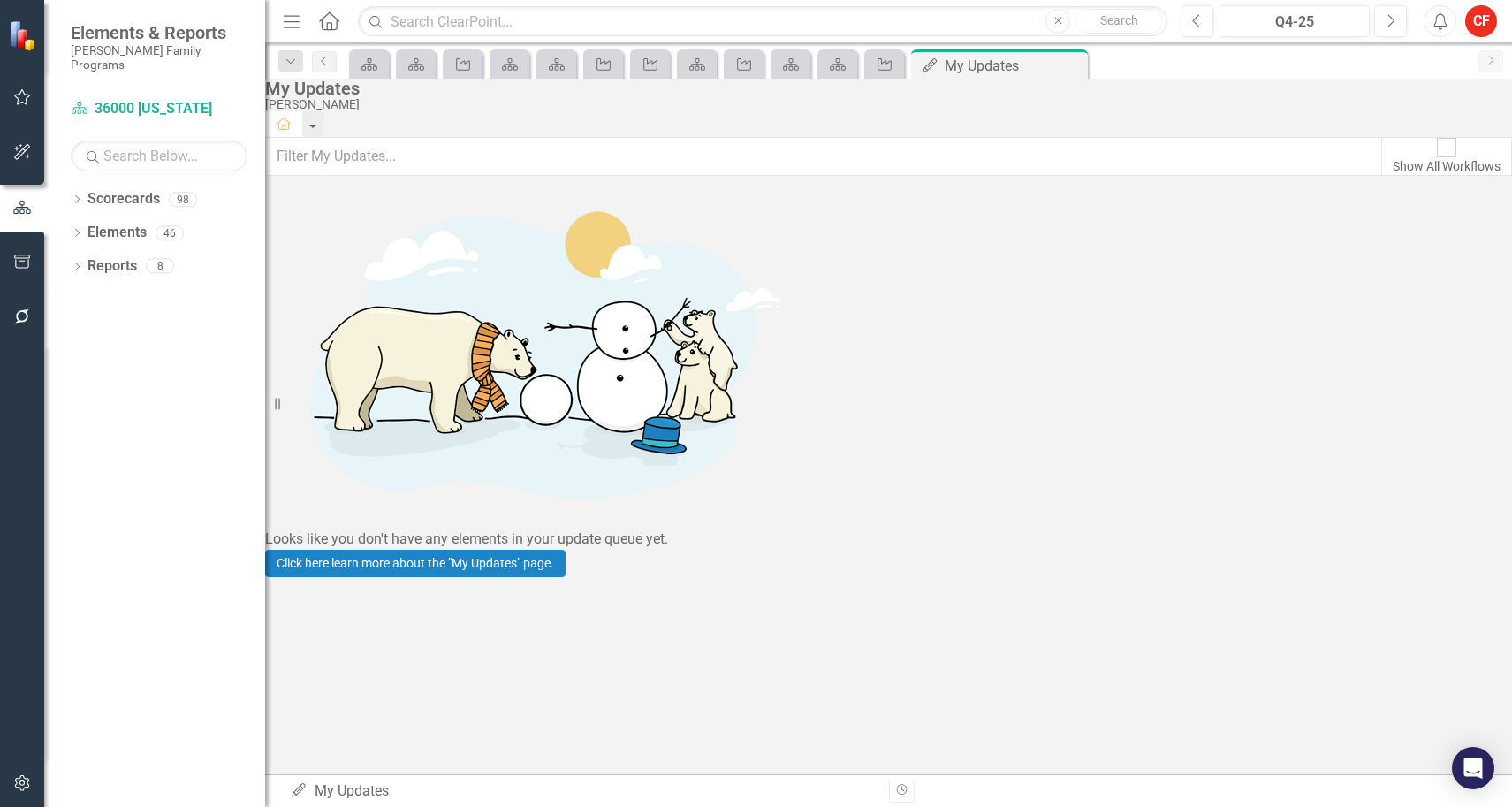
click at [0, 0] on icon at bounding box center [0, 0] width 0 height 0
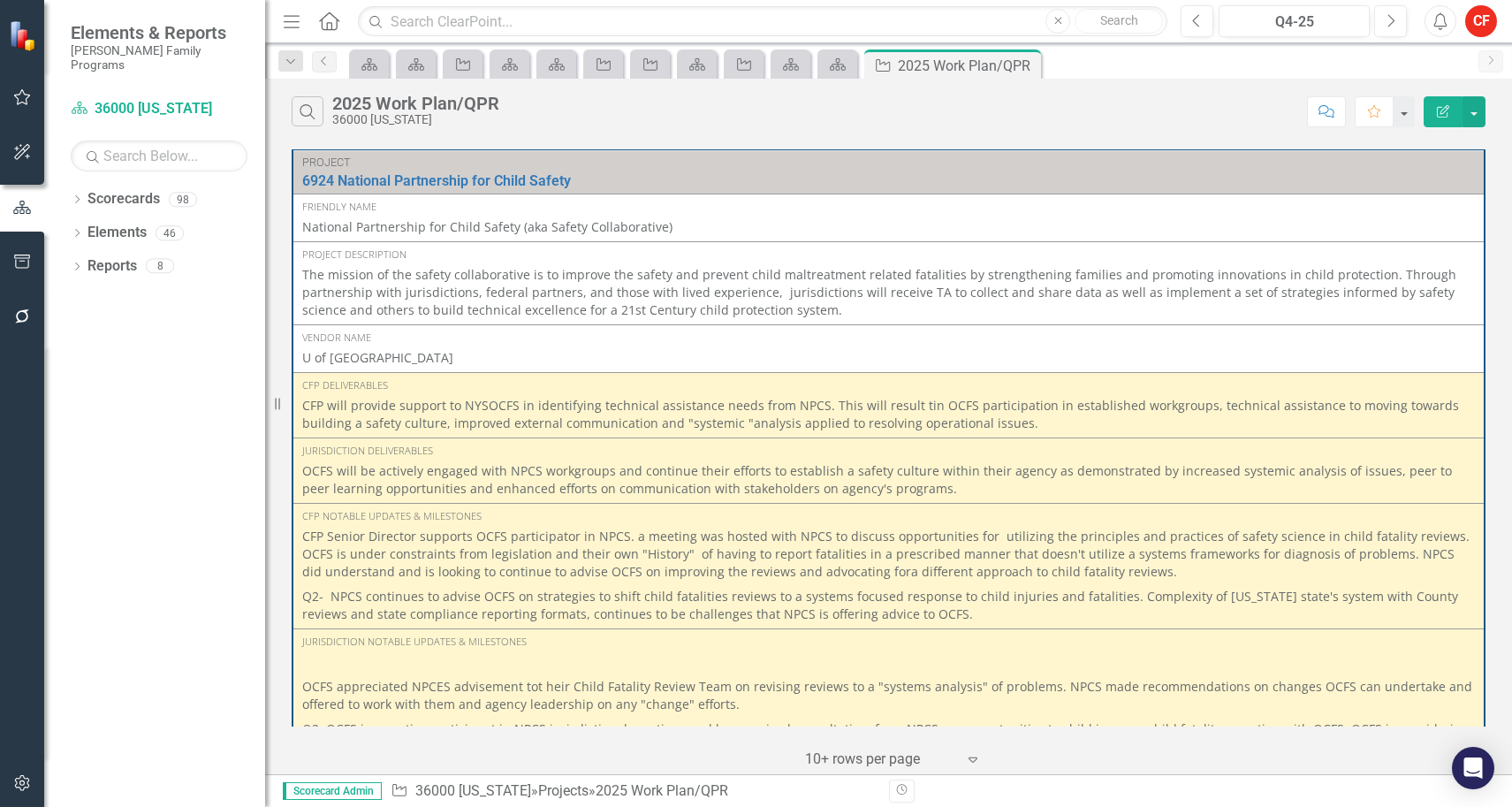
click at [77, 196] on icon "Dropdown" at bounding box center [76, 201] width 13 height 10
click at [90, 227] on icon "Dropdown" at bounding box center [87, 232] width 14 height 11
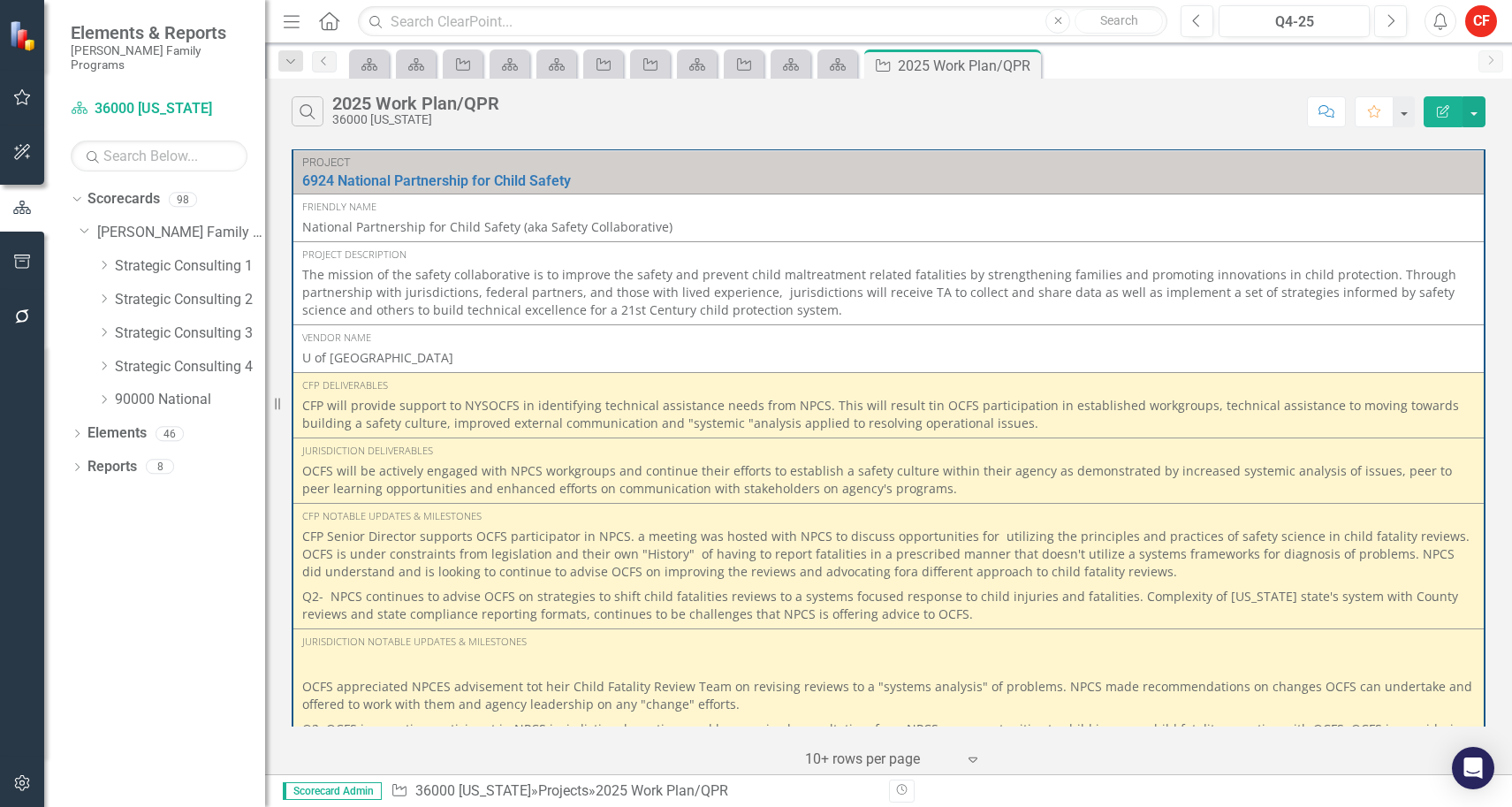
click at [102, 327] on icon "Dropdown" at bounding box center [104, 332] width 14 height 11
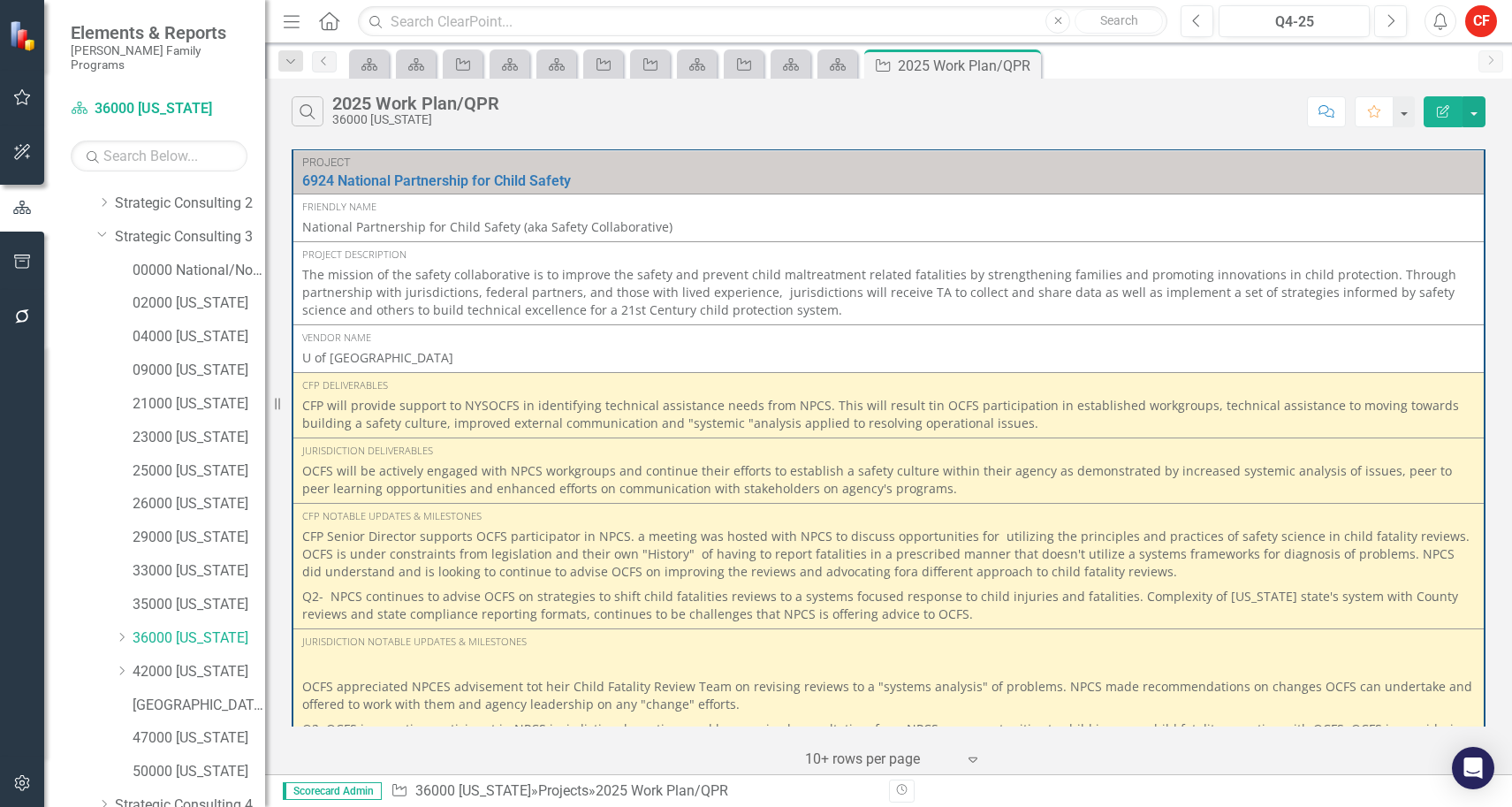
scroll to position [200, 0]
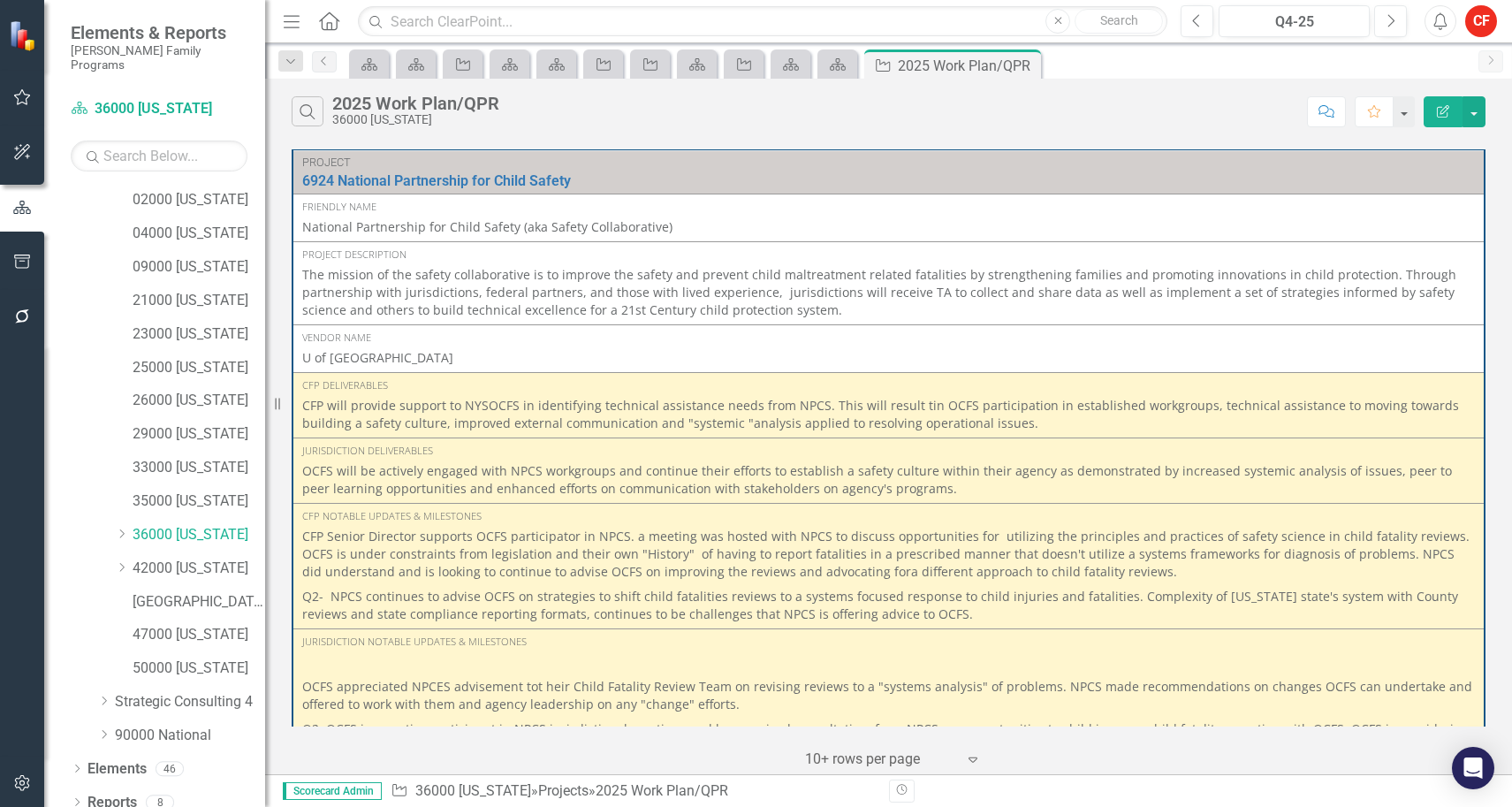
click at [77, 798] on icon at bounding box center [77, 802] width 5 height 8
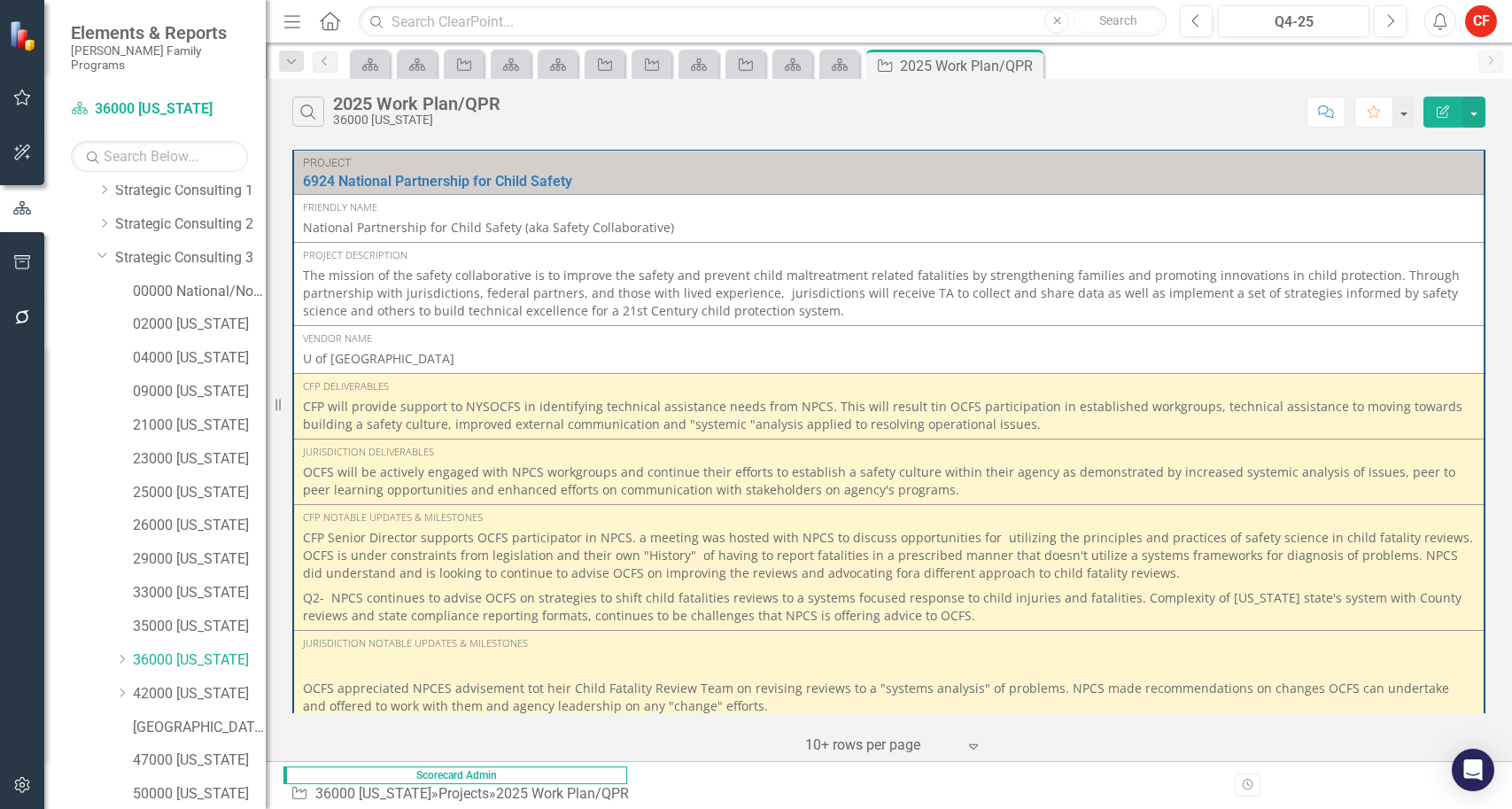
scroll to position [0, 0]
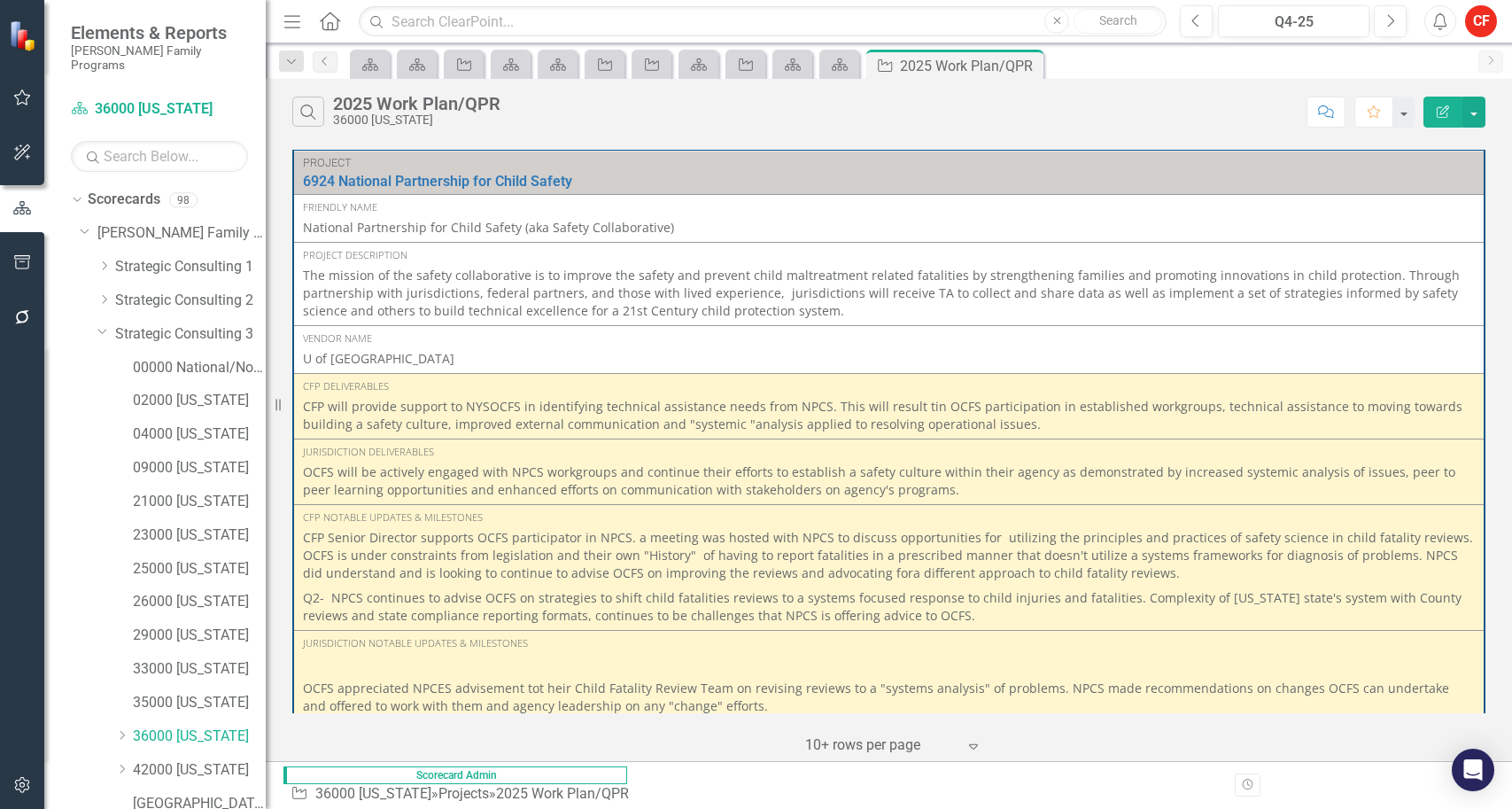
click at [109, 252] on div "Dropdown Strategic Consulting 1" at bounding box center [182, 267] width 168 height 29
click at [104, 325] on icon "Dropdown" at bounding box center [103, 332] width 11 height 14
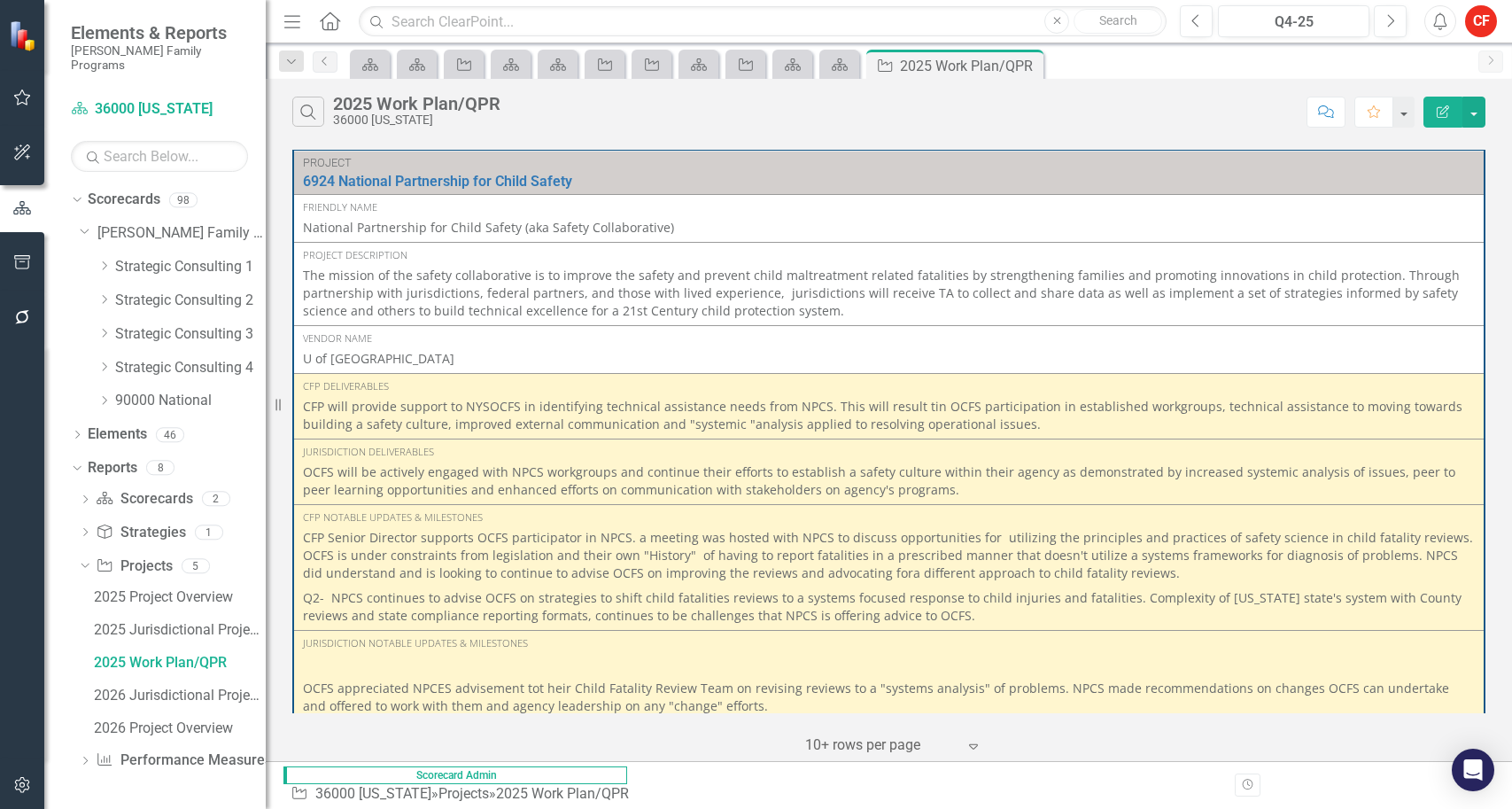
click at [106, 363] on icon at bounding box center [105, 367] width 5 height 9
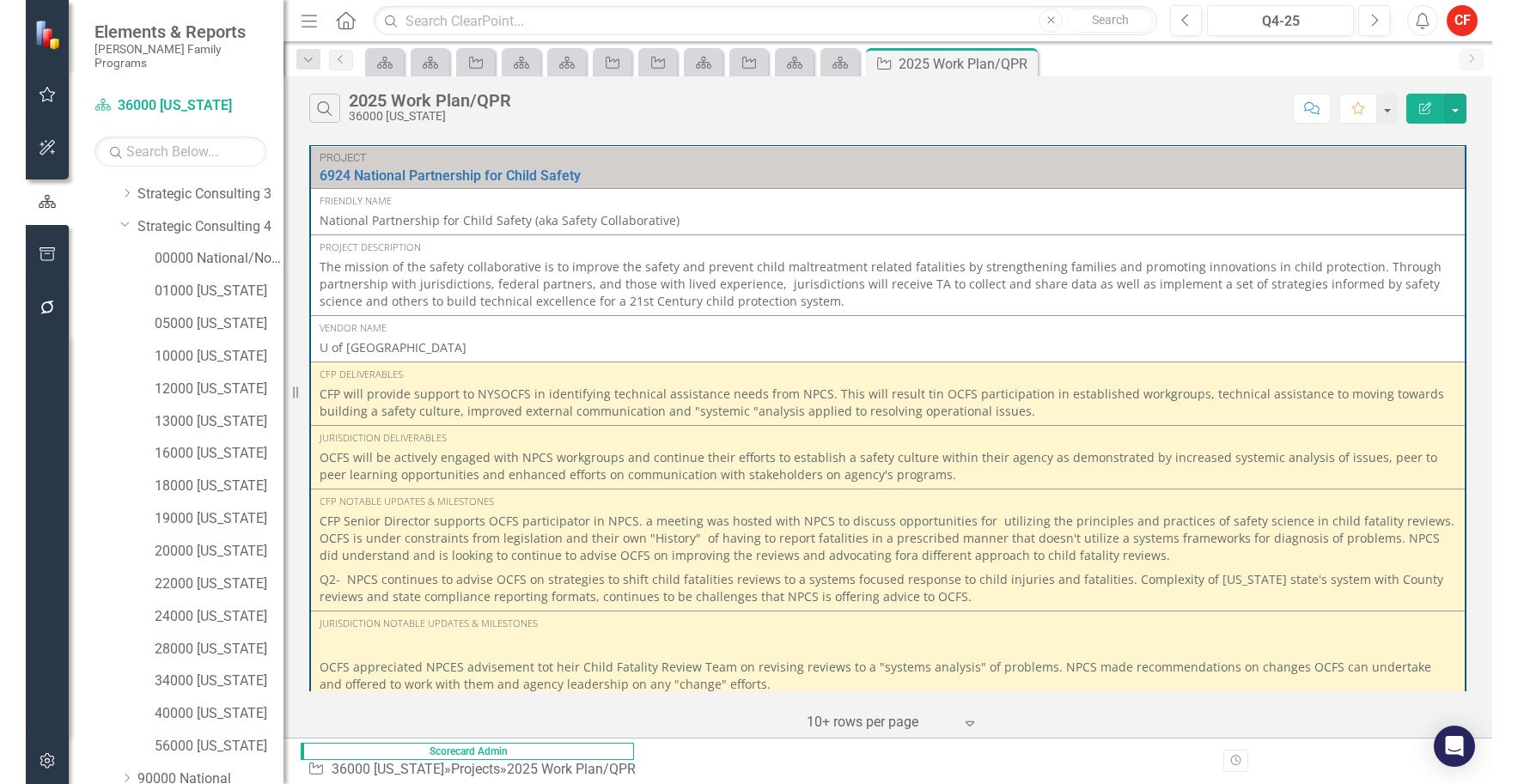
scroll to position [172, 0]
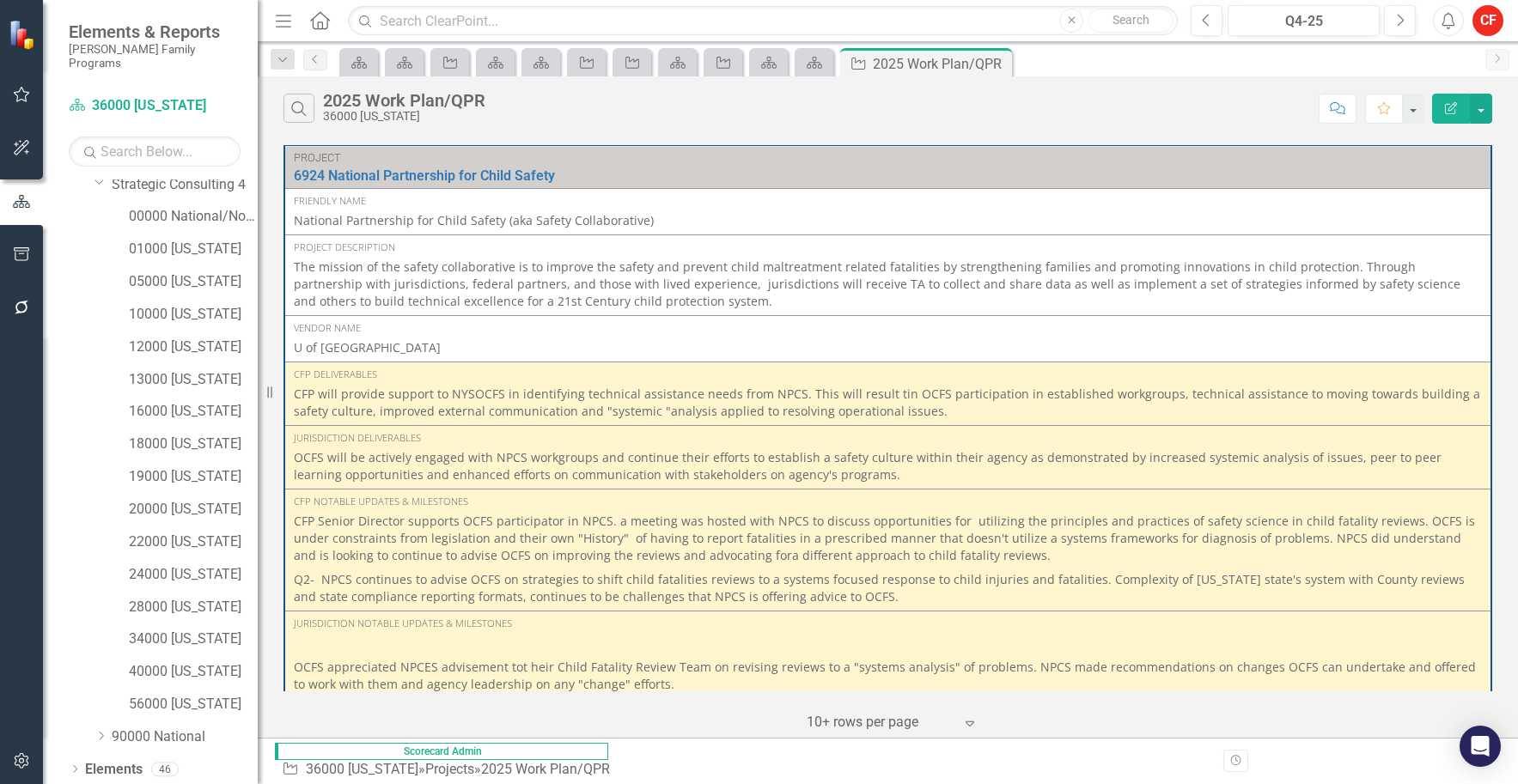
click at [421, 420] on p "CFP will provide support to NYSOCFS in identifying technical assistance needs f…" at bounding box center [887, 403] width 1188 height 34
click at [450, 283] on p "The mission of the safety collaborative is to improve the safety and prevent ch…" at bounding box center [887, 284] width 1188 height 51
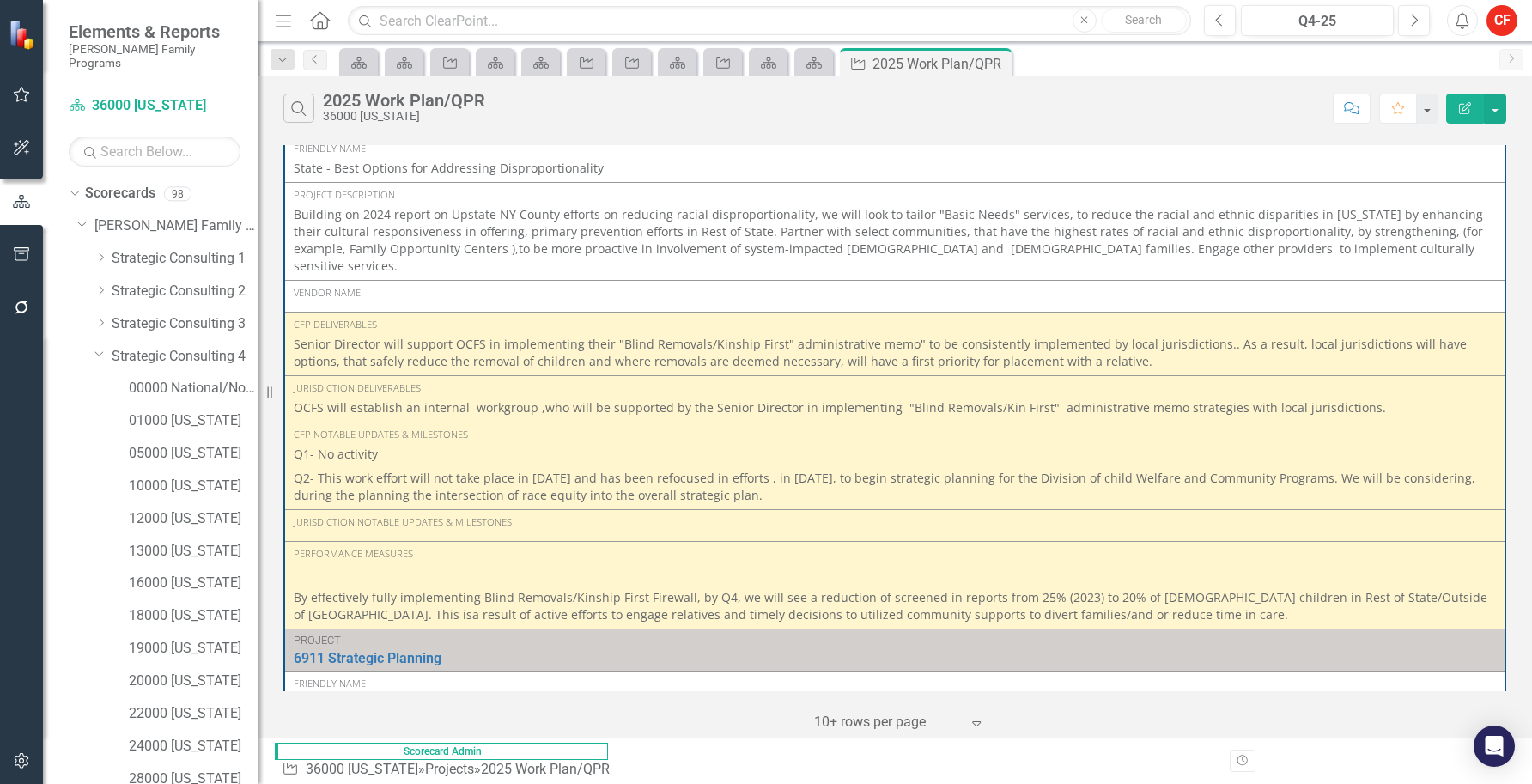
scroll to position [944, 0]
